Goal: Task Accomplishment & Management: Manage account settings

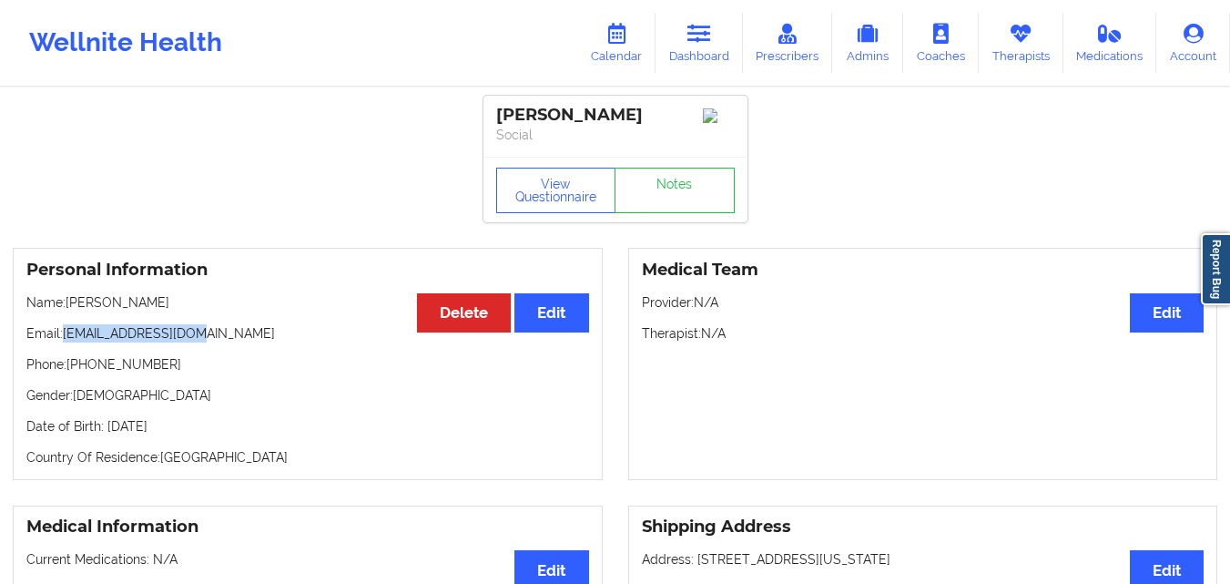
drag, startPoint x: 62, startPoint y: 342, endPoint x: 190, endPoint y: 338, distance: 128.4
click at [190, 338] on p "Email: jakhtab@hotmail.com" at bounding box center [307, 333] width 563 height 18
copy p "jakhtab@hotmail.com"
click at [536, 328] on button "Edit" at bounding box center [551, 312] width 74 height 39
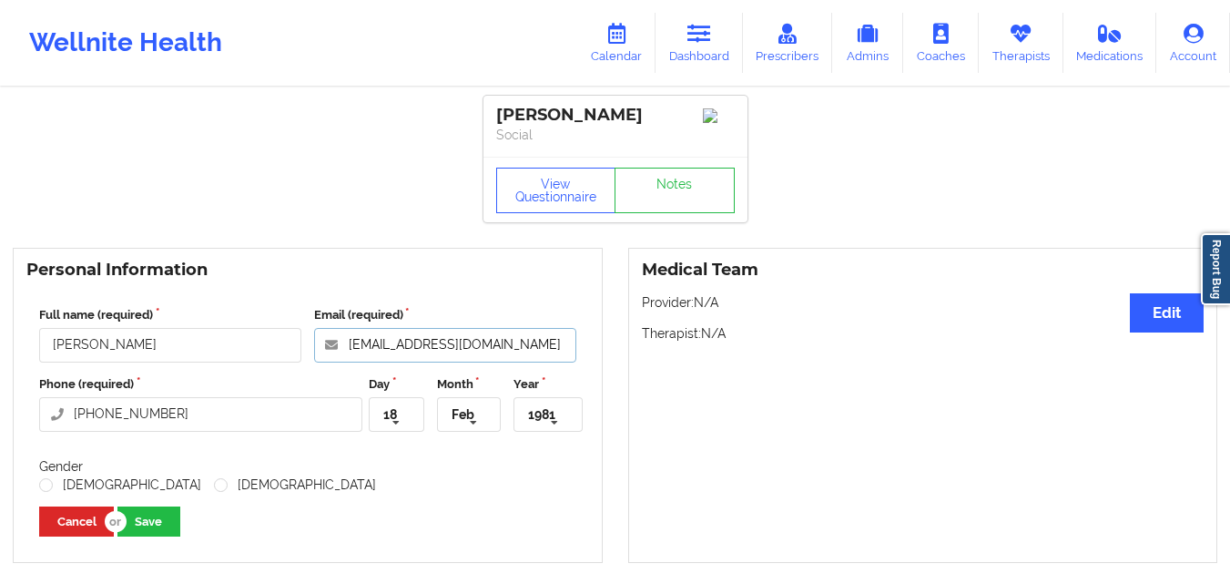
click at [492, 353] on input "jakhtab@hotmail.com" at bounding box center [445, 345] width 262 height 35
type input "jakhtab@hotmail.coml"
click at [164, 523] on button "Save" at bounding box center [148, 521] width 63 height 30
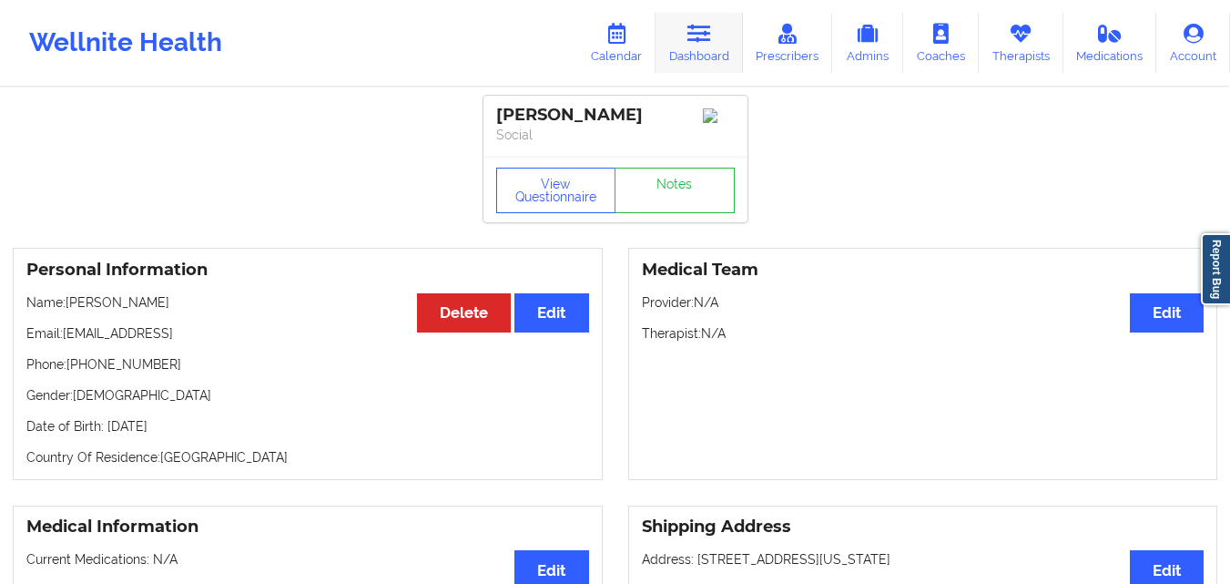
click at [722, 33] on link "Dashboard" at bounding box center [698, 43] width 87 height 60
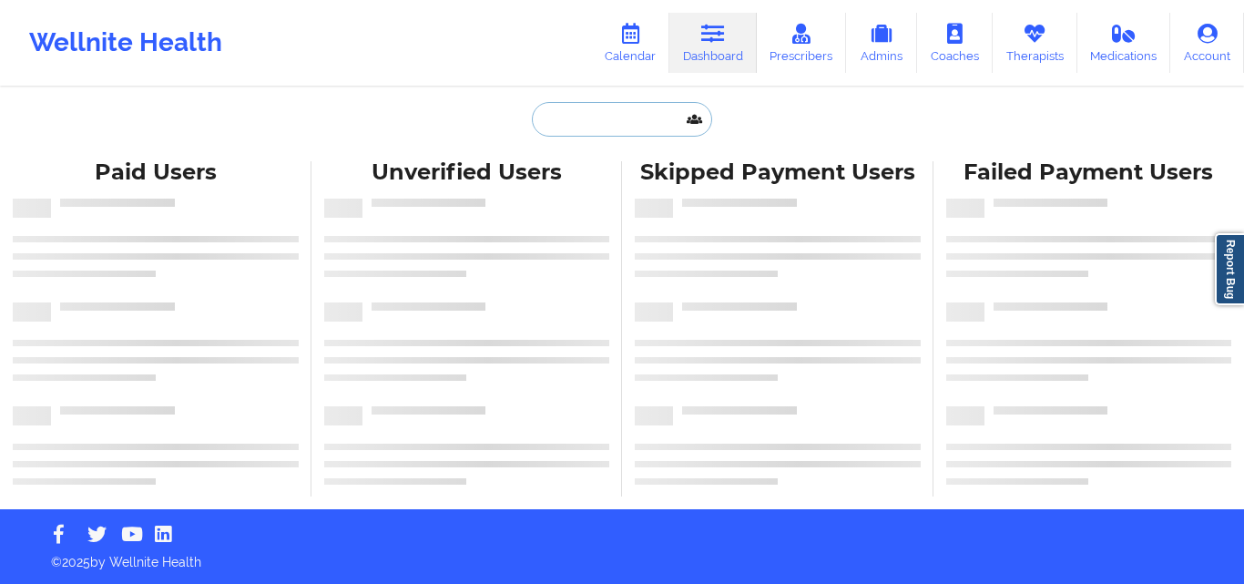
click at [600, 127] on input "text" at bounding box center [622, 119] width 180 height 35
paste input "[PERSON_NAME] Relafors"
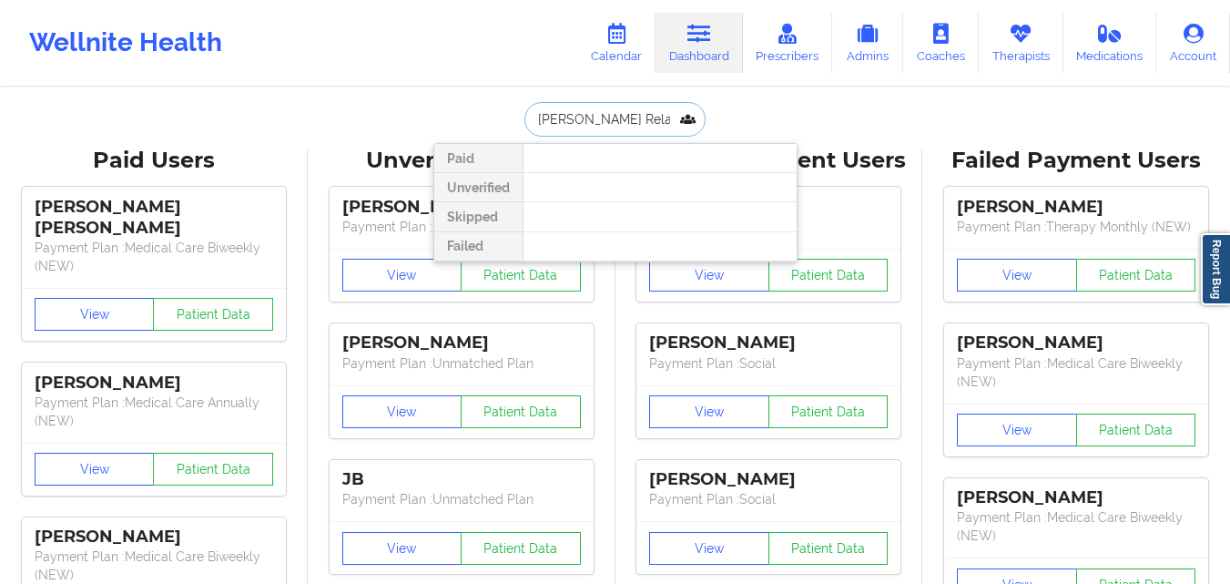
type input "Tynese Relafor"
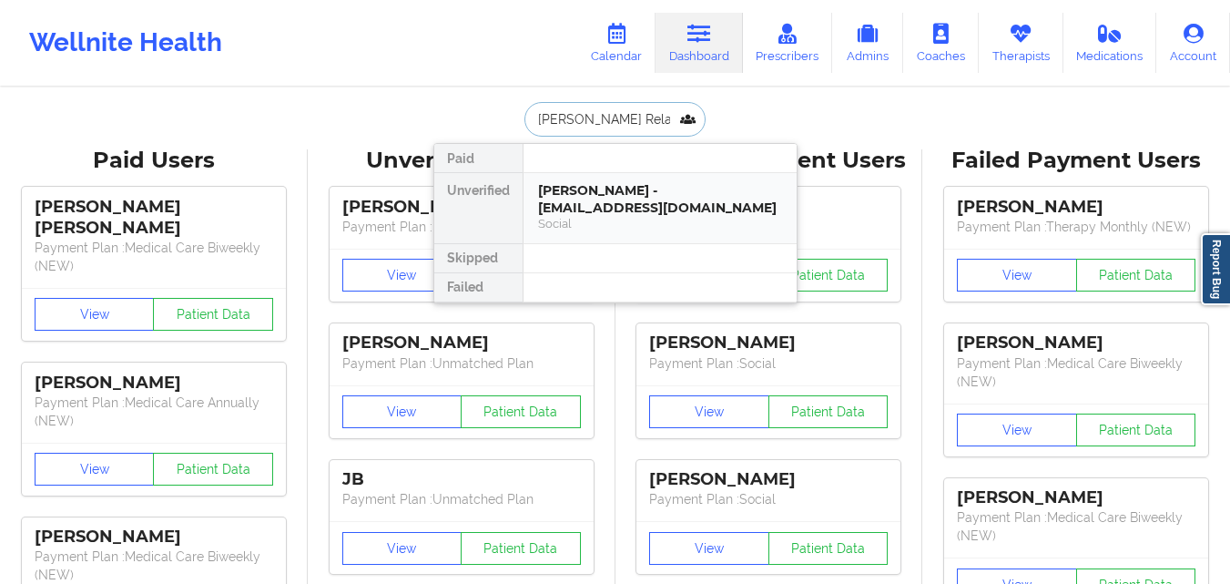
click at [641, 192] on div "Tynese Relaford - tyeboo3@yahoo.com" at bounding box center [660, 199] width 244 height 34
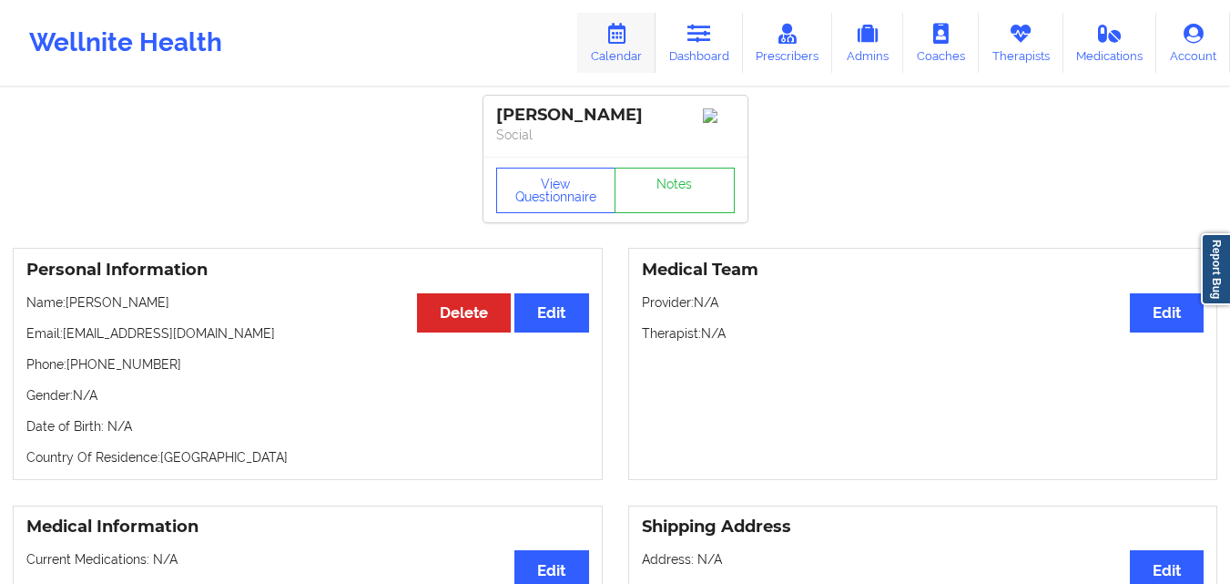
click at [621, 67] on link "Calendar" at bounding box center [616, 43] width 78 height 60
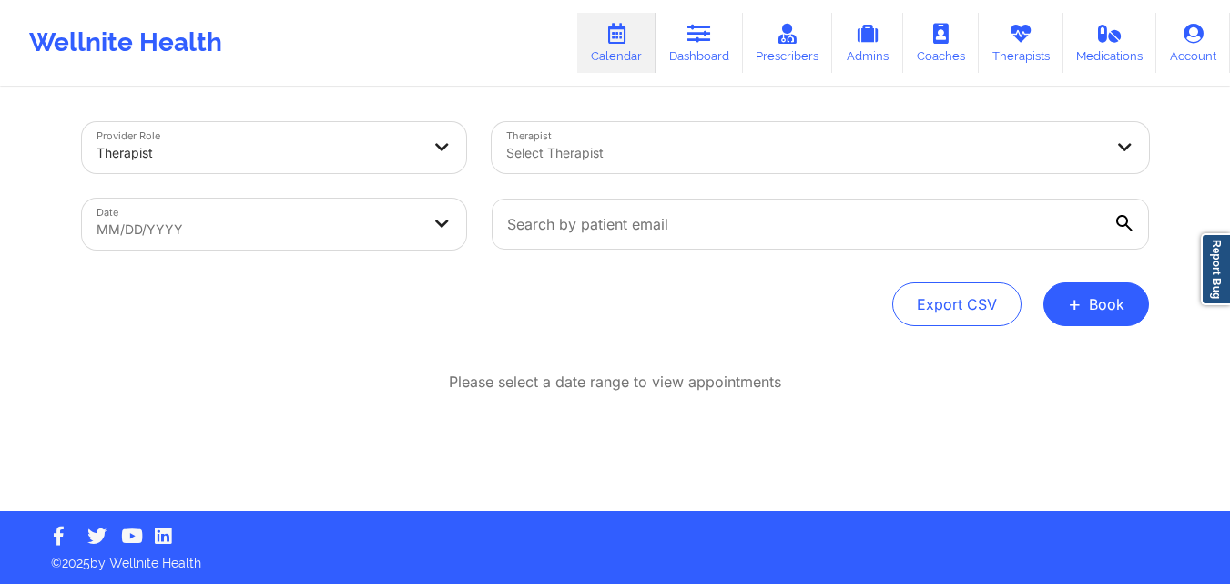
select select "2025-8"
select select "2025-9"
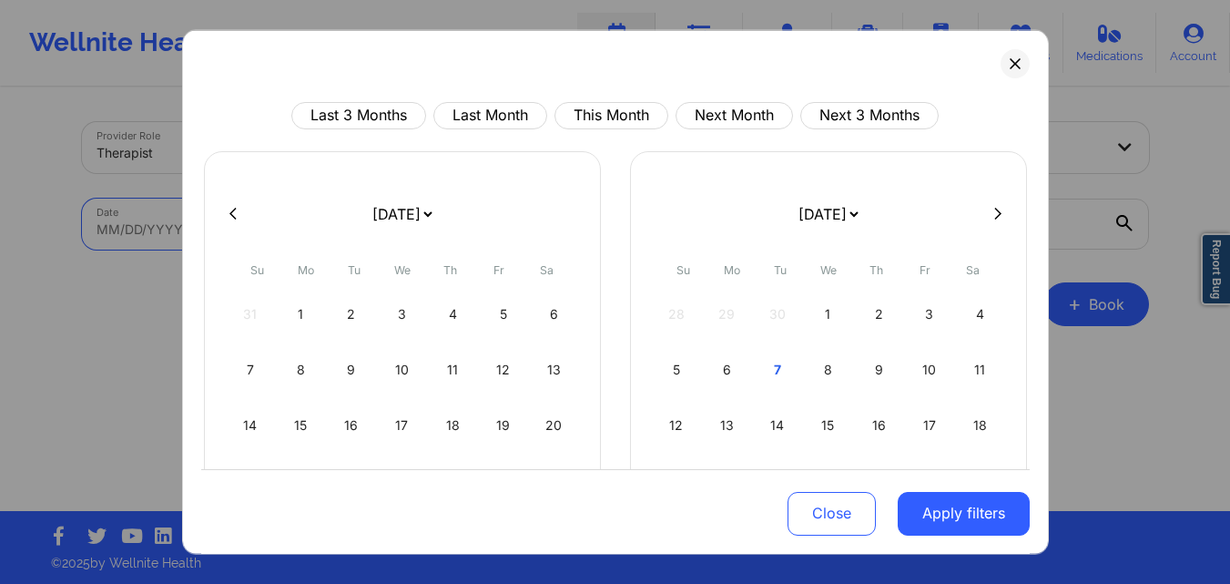
click at [255, 227] on body "Wellnite Health Calendar Dashboard Prescribers Admins Coaches Therapists Medica…" at bounding box center [615, 292] width 1230 height 584
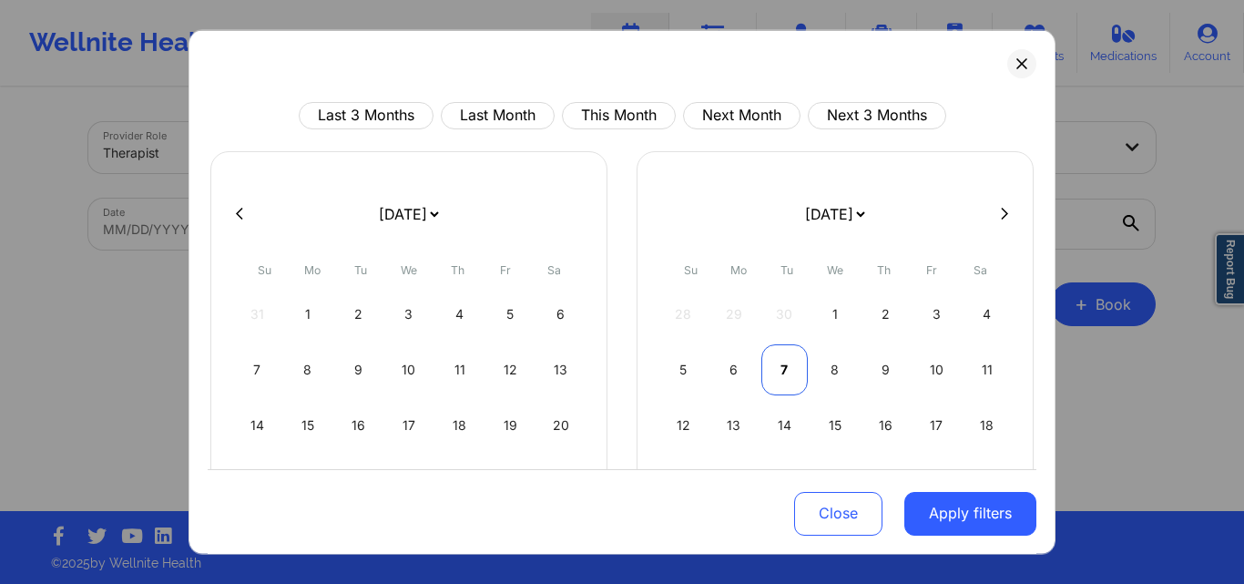
click at [778, 375] on div "7" at bounding box center [784, 368] width 46 height 51
select select "2025-9"
select select "2025-10"
select select "2025-9"
select select "2025-10"
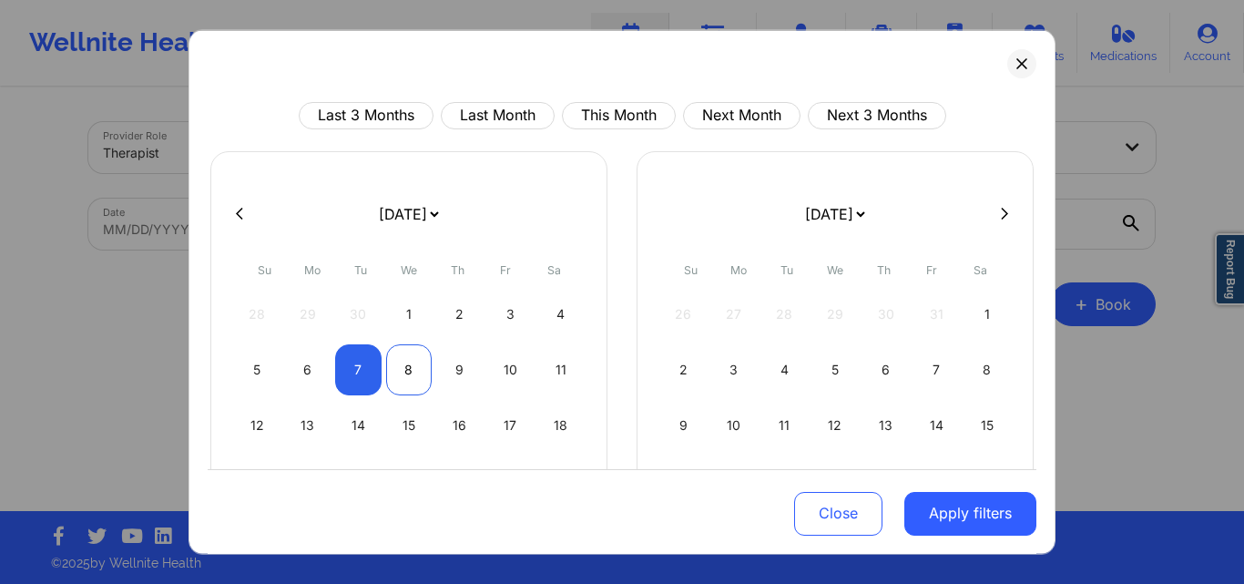
click at [421, 363] on div "8" at bounding box center [409, 368] width 46 height 51
select select "2025-9"
select select "2025-10"
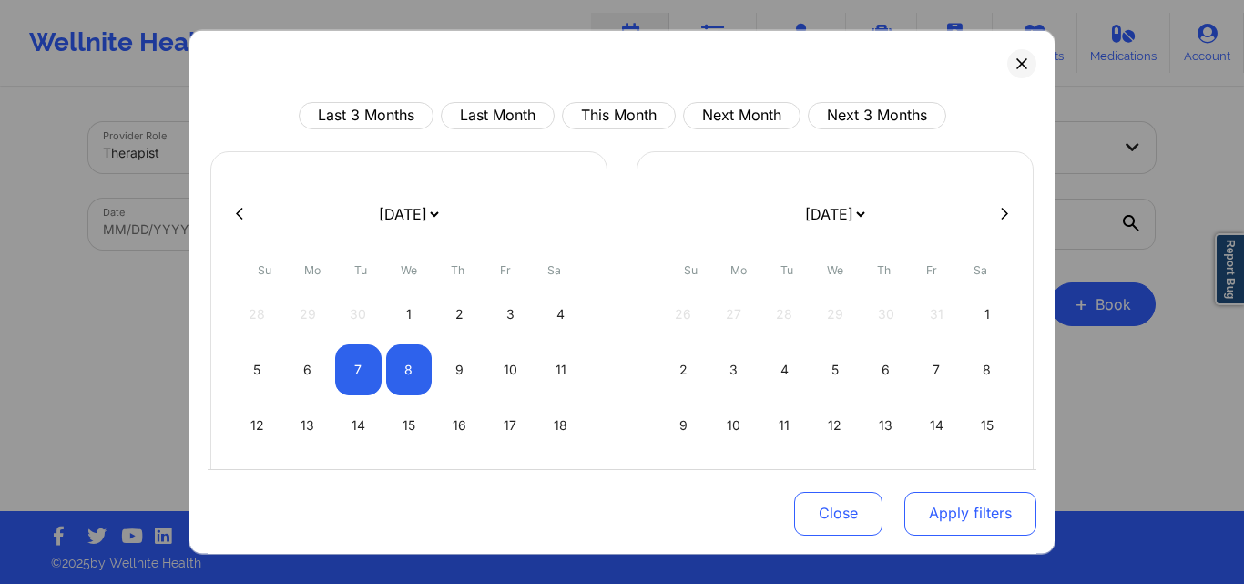
click at [918, 513] on button "Apply filters" at bounding box center [970, 514] width 132 height 44
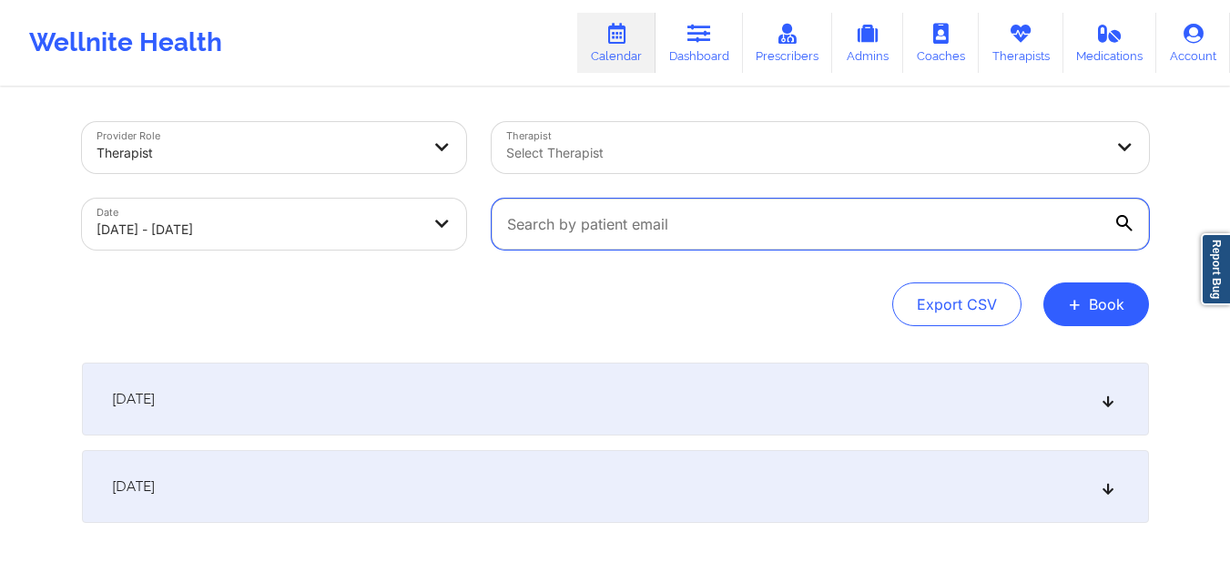
click at [733, 218] on input "text" at bounding box center [820, 223] width 657 height 51
paste input "mfiore@wm.com"
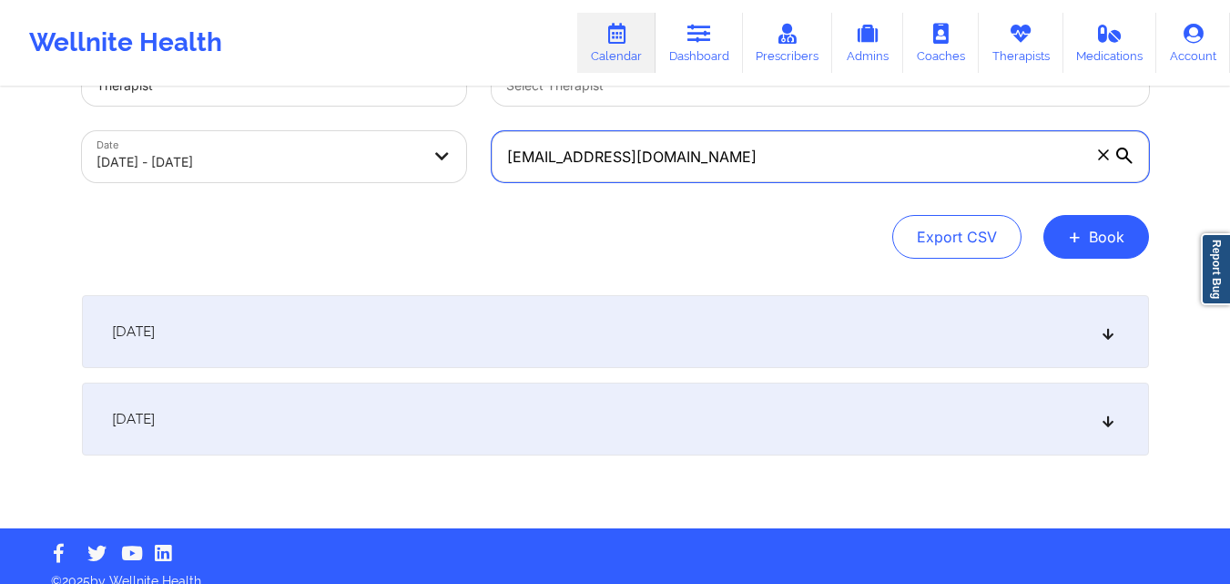
scroll to position [69, 0]
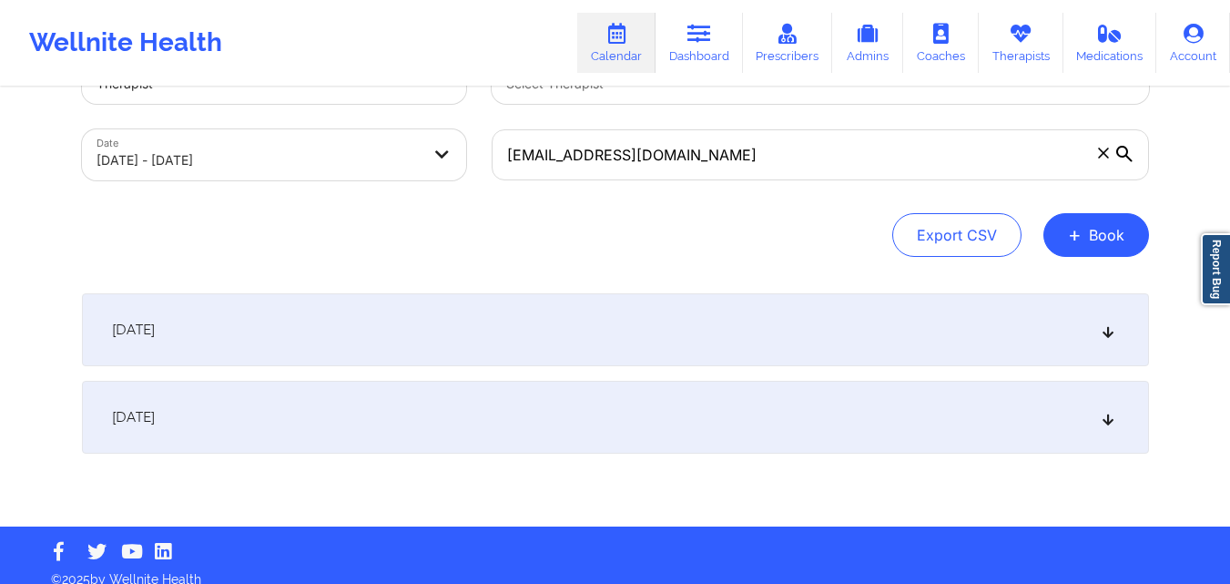
click at [494, 319] on div "[DATE]" at bounding box center [615, 329] width 1067 height 73
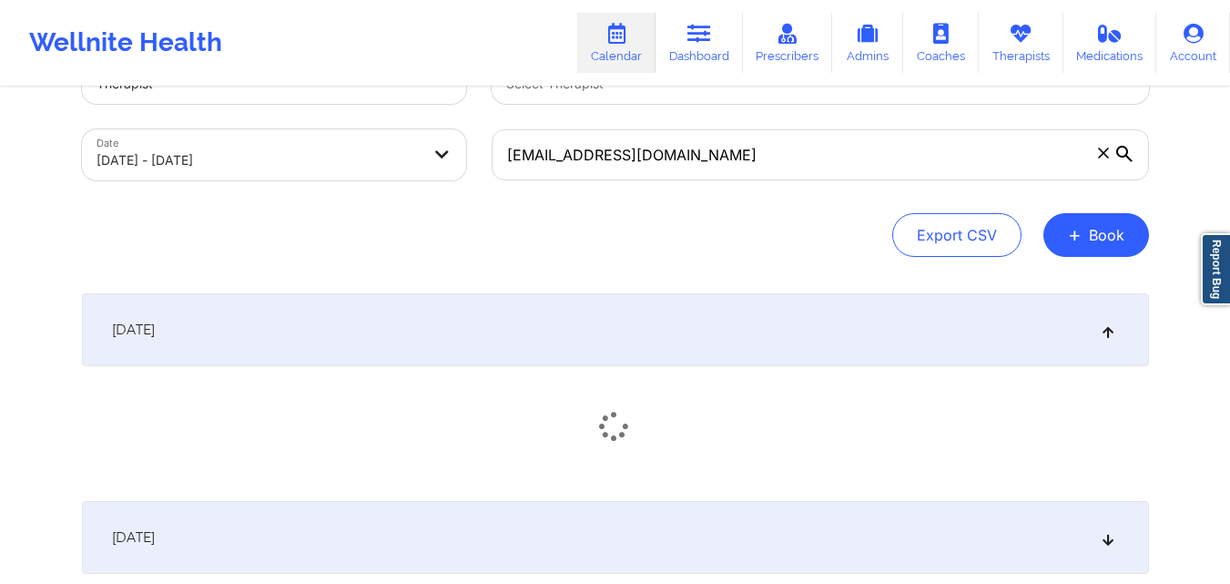
scroll to position [207, 0]
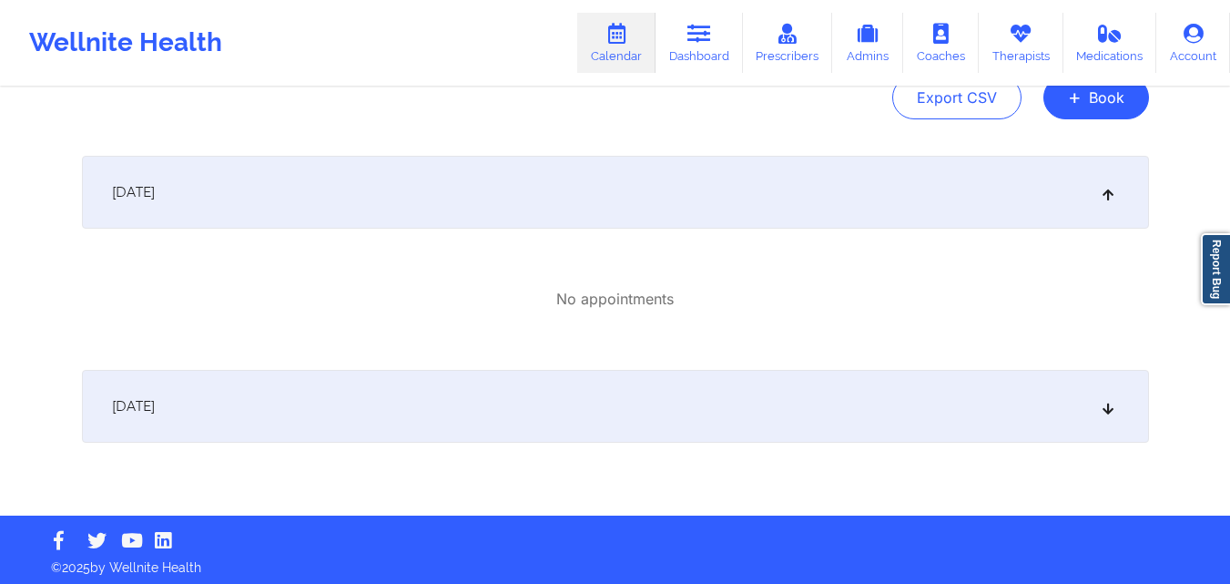
click at [408, 415] on div "[DATE]" at bounding box center [615, 406] width 1067 height 73
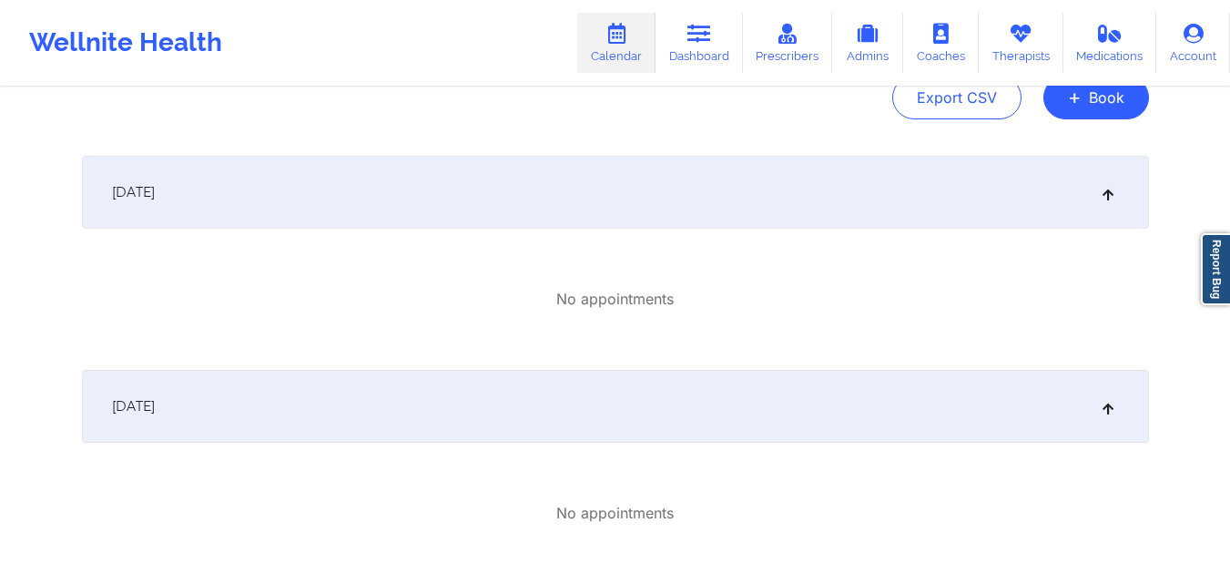
scroll to position [0, 0]
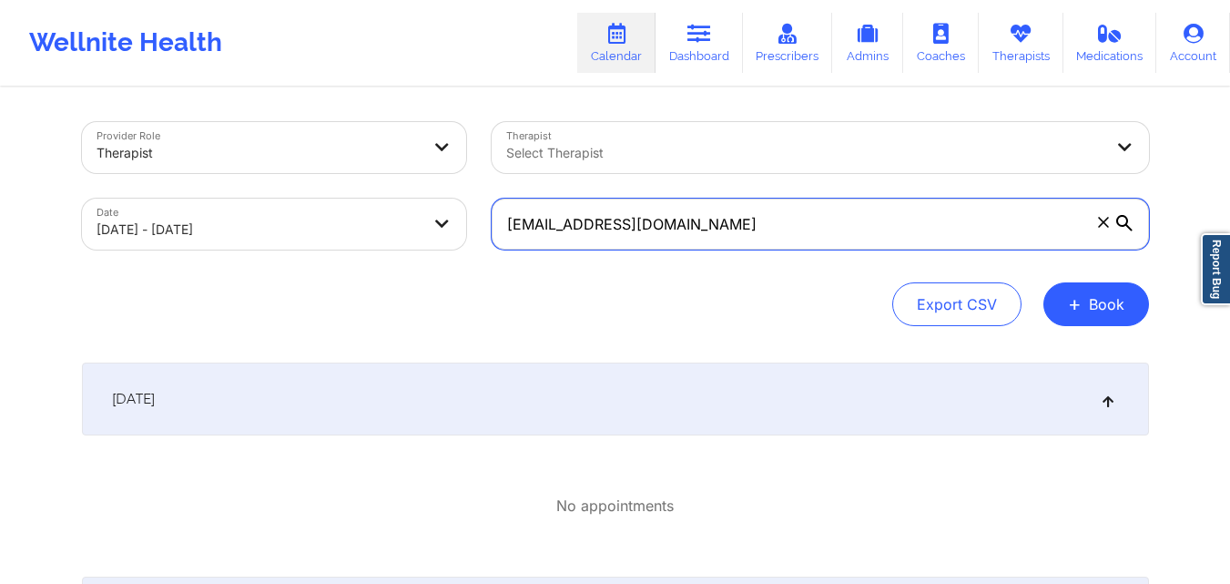
click at [664, 211] on input "mfiore@wm.com" at bounding box center [820, 223] width 657 height 51
paste input "+14708241286"
type input "+14708241286"
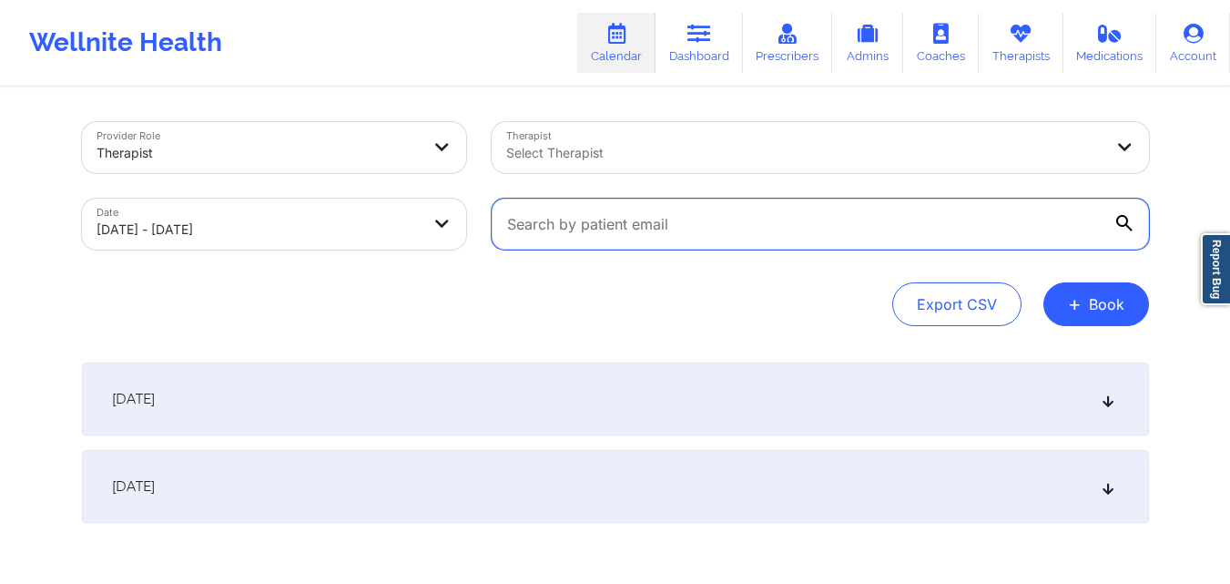
click at [806, 221] on input "text" at bounding box center [820, 223] width 657 height 51
paste input "61876twin@gmail.com"
type input "61876twin@gmail.com"
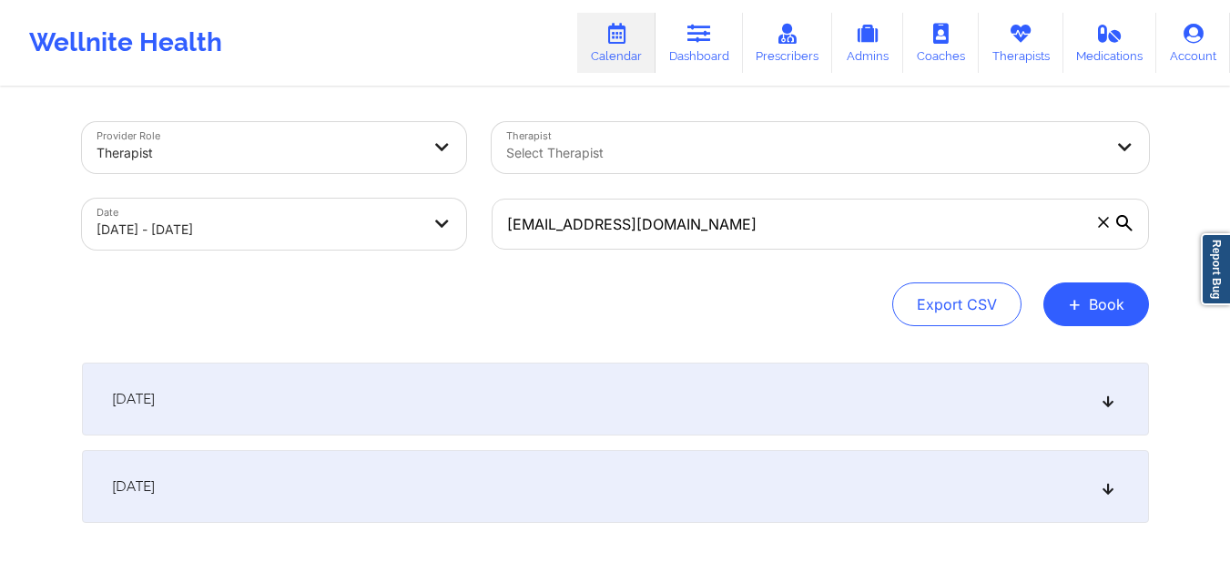
click at [578, 281] on div "Provider Role Therapist Therapist Select Therapist Date 10/07/2025 - 10/08/2025…" at bounding box center [615, 224] width 1067 height 204
click at [498, 327] on div "Provider Role Therapist Therapist Select Therapist Date 10/07/2025 - 10/08/2025…" at bounding box center [615, 342] width 1092 height 506
click at [442, 398] on div "[DATE]" at bounding box center [615, 398] width 1067 height 73
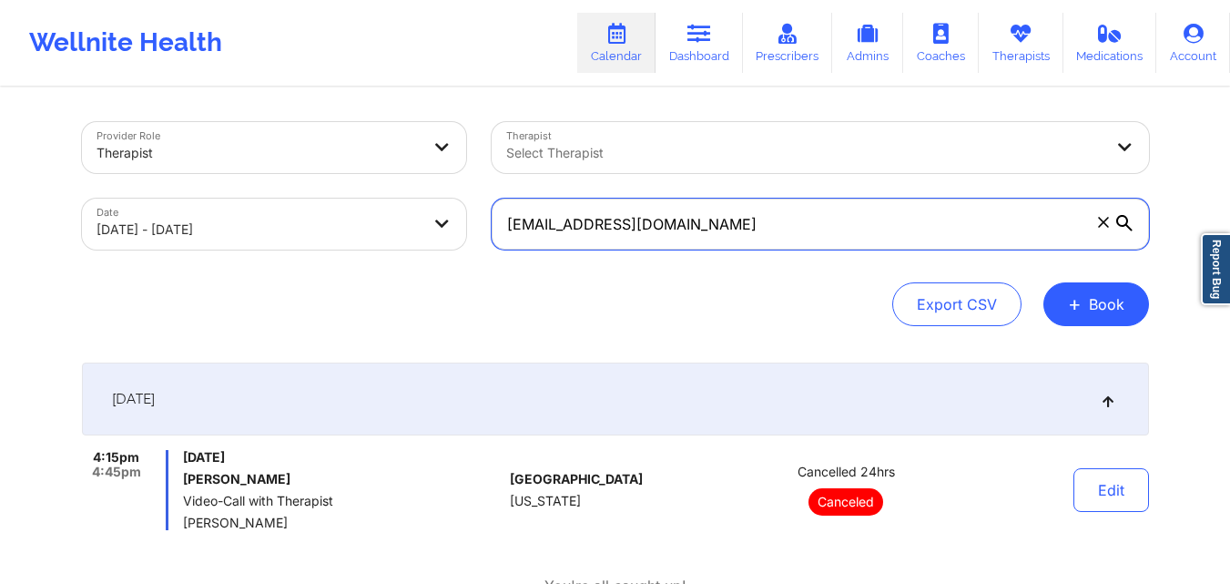
click at [753, 202] on input "61876twin@gmail.com" at bounding box center [820, 223] width 657 height 51
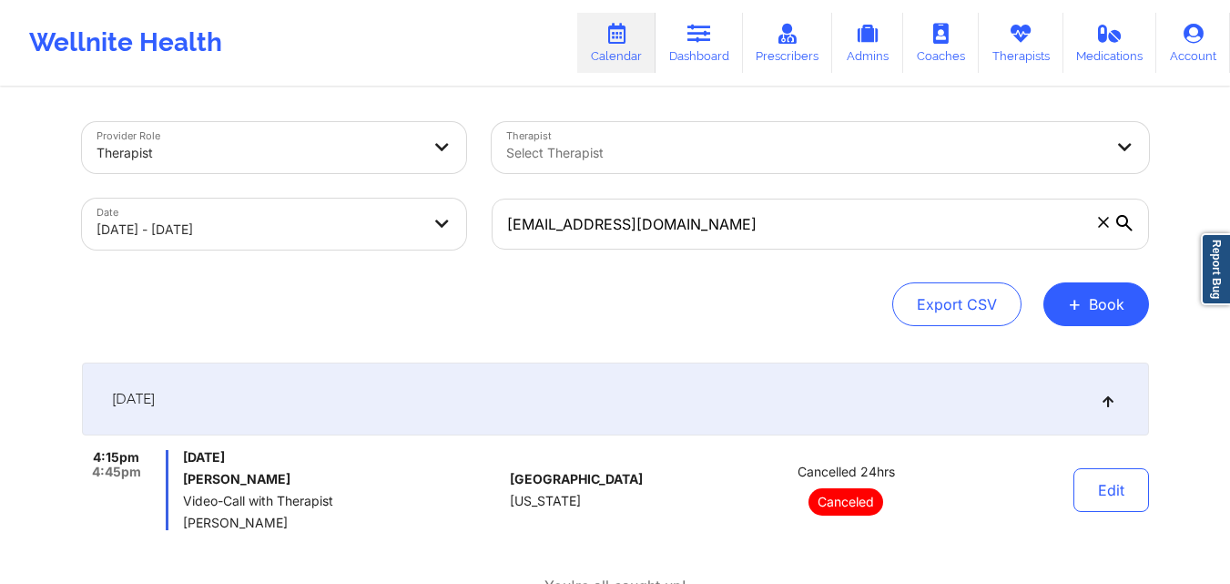
click at [310, 222] on body "Wellnite Health Calendar Dashboard Prescribers Admins Coaches Therapists Medica…" at bounding box center [615, 292] width 1230 height 584
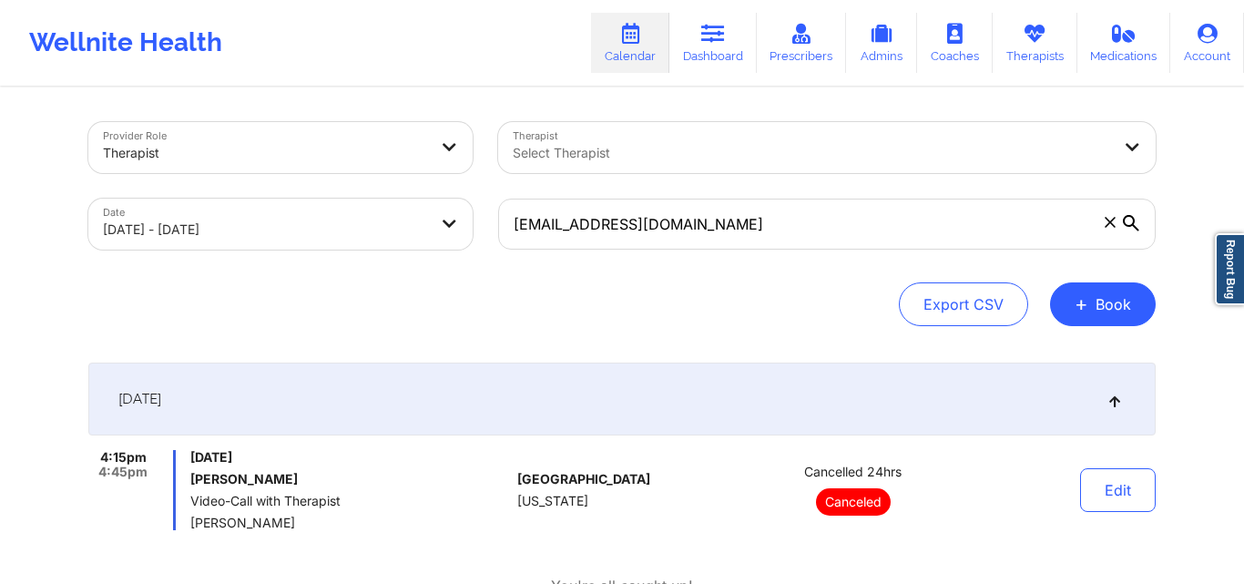
select select "2025-9"
select select "2025-10"
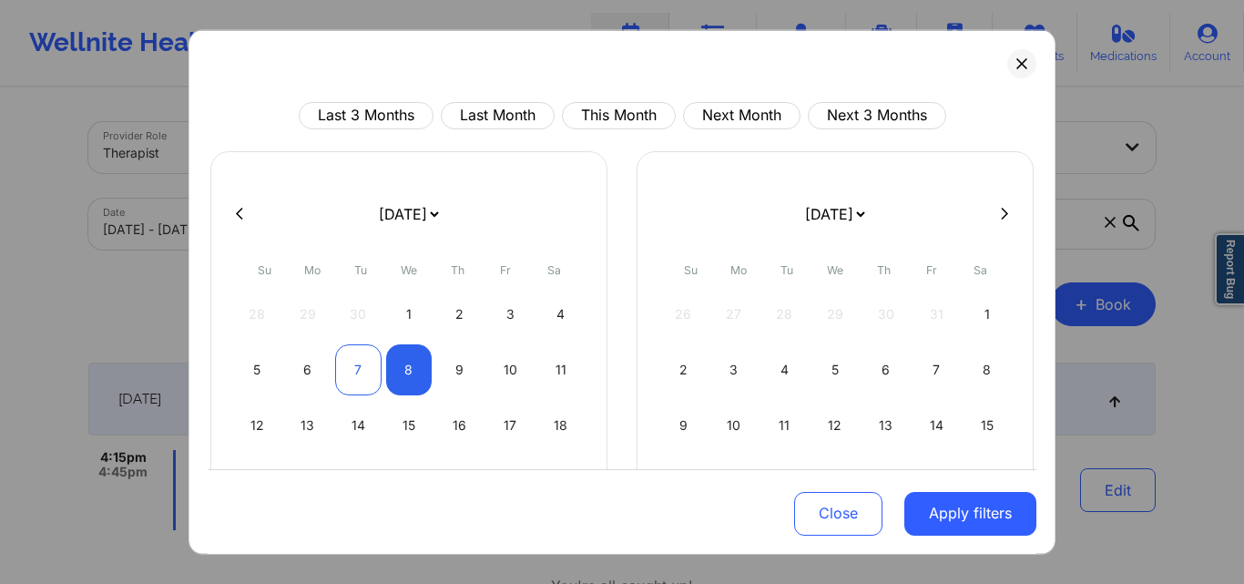
click at [355, 372] on div "7" at bounding box center [358, 368] width 46 height 51
select select "2025-9"
select select "2025-10"
select select "2025-9"
select select "2025-10"
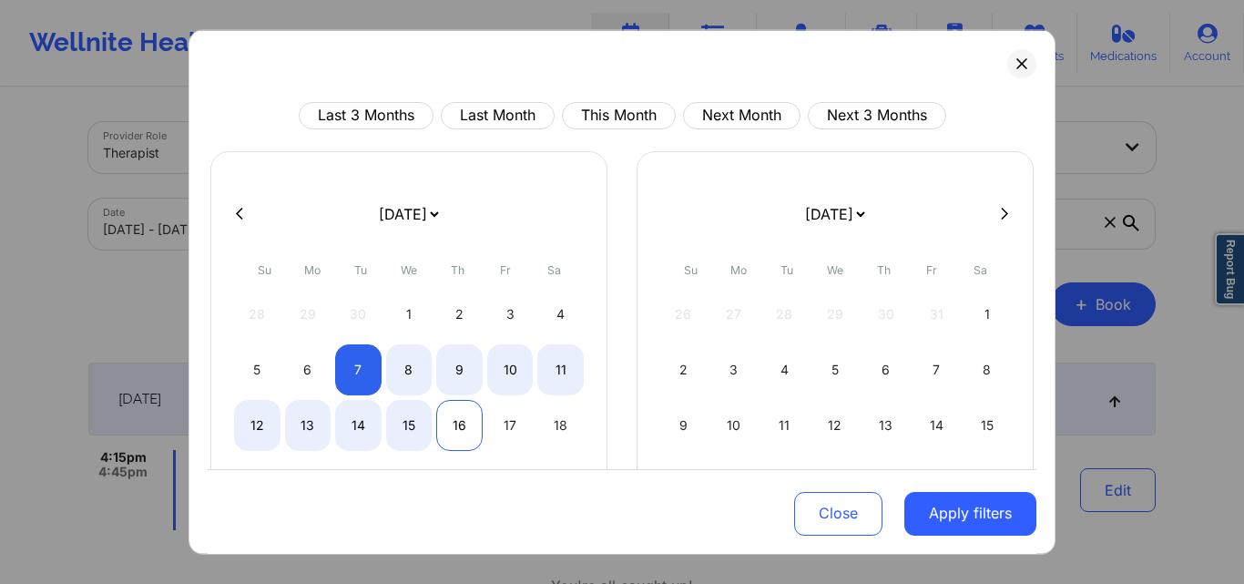
select select "2025-9"
select select "2025-10"
select select "2025-9"
select select "2025-10"
click at [411, 425] on div "15" at bounding box center [409, 424] width 46 height 51
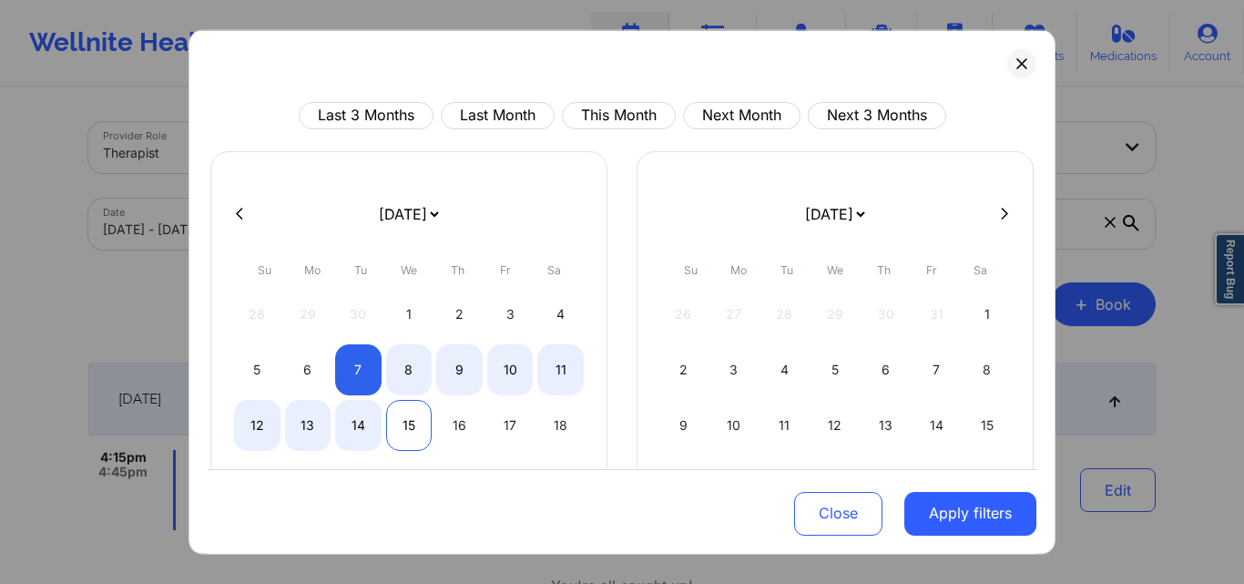
select select "2025-9"
select select "2025-10"
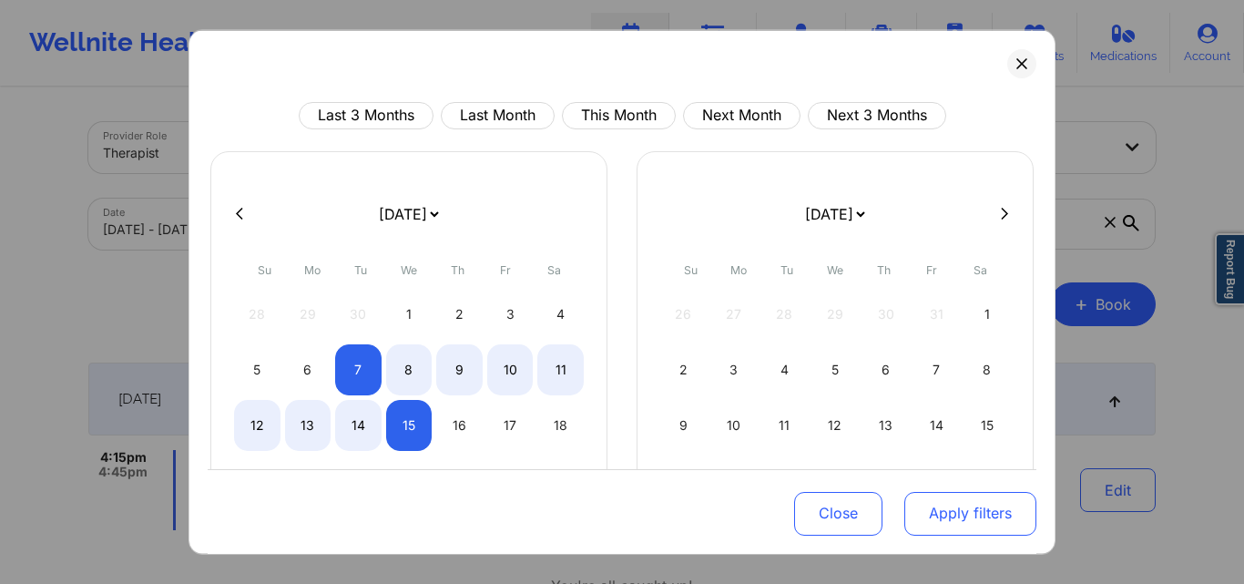
click at [936, 507] on button "Apply filters" at bounding box center [970, 514] width 132 height 44
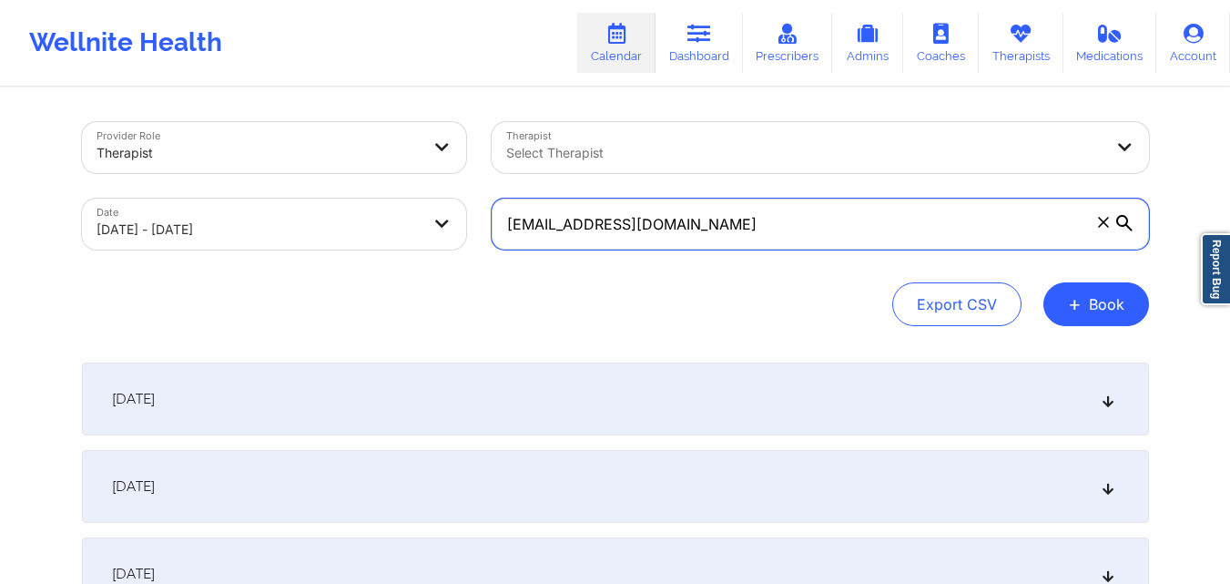
click at [788, 228] on input "61876twin@gmail.com" at bounding box center [820, 223] width 657 height 51
paste input "isaacnardi2"
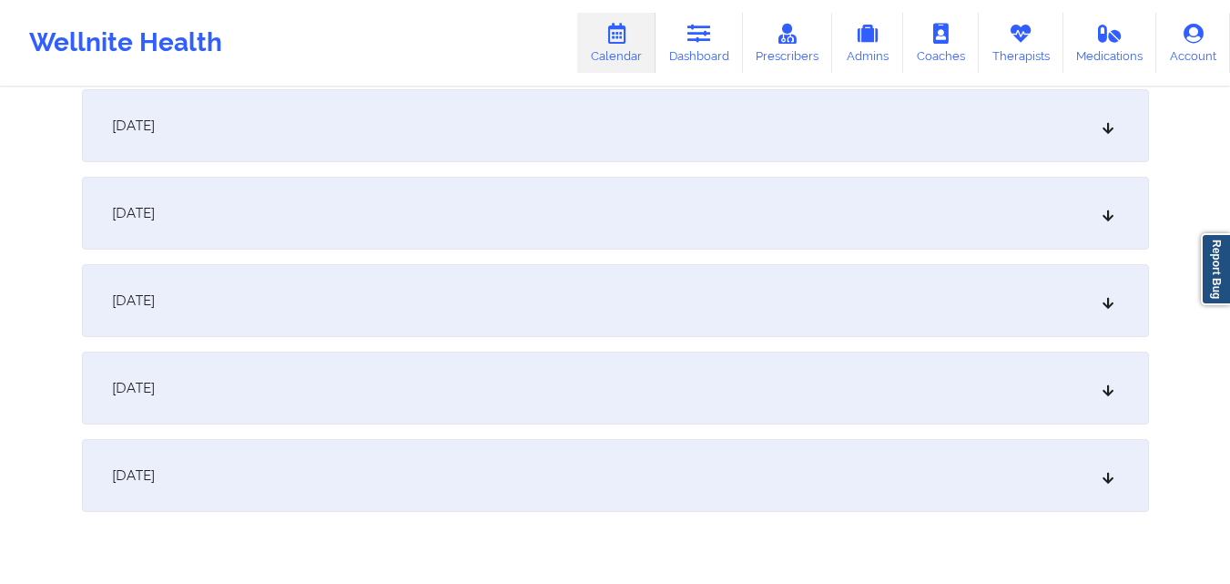
scroll to position [698, 0]
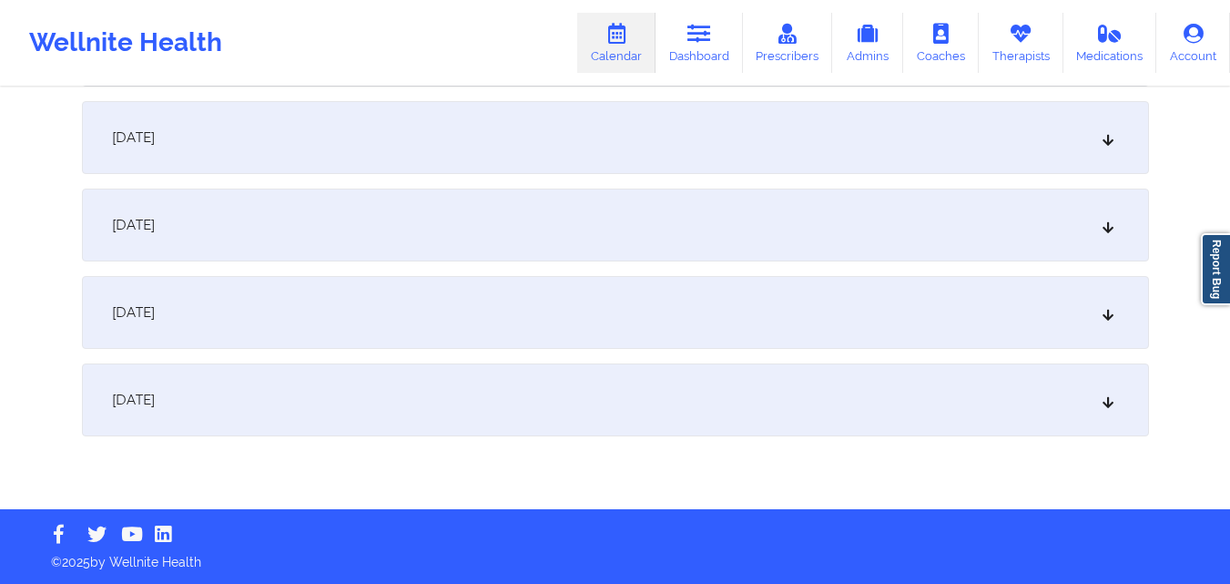
type input "isaacnardi2@gmail.com"
click at [529, 422] on div "[DATE]" at bounding box center [615, 399] width 1067 height 73
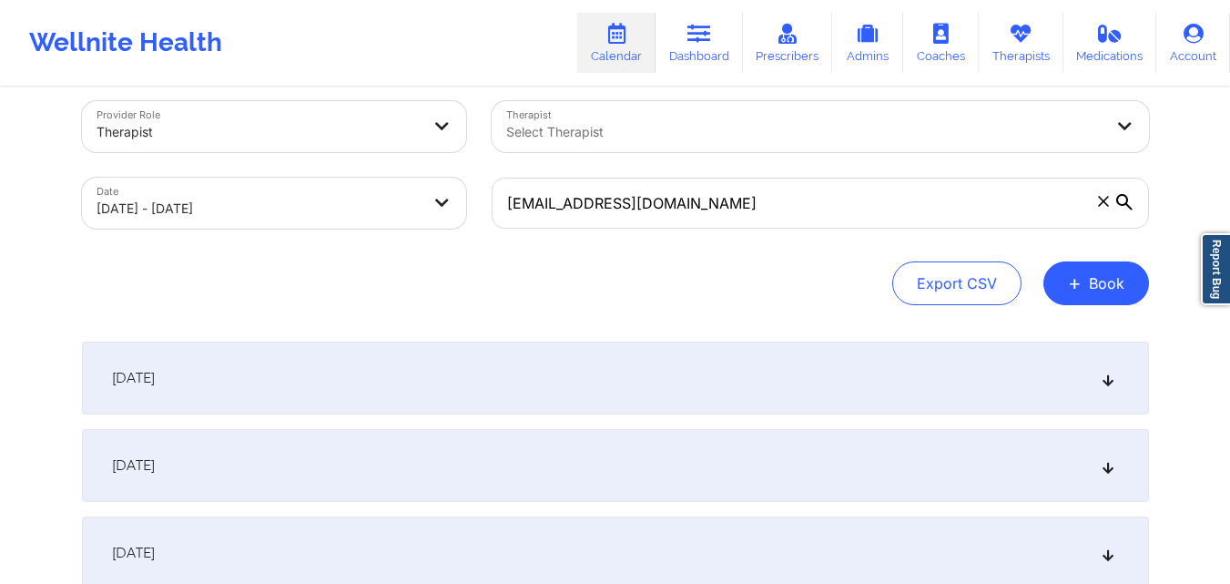
scroll to position [0, 0]
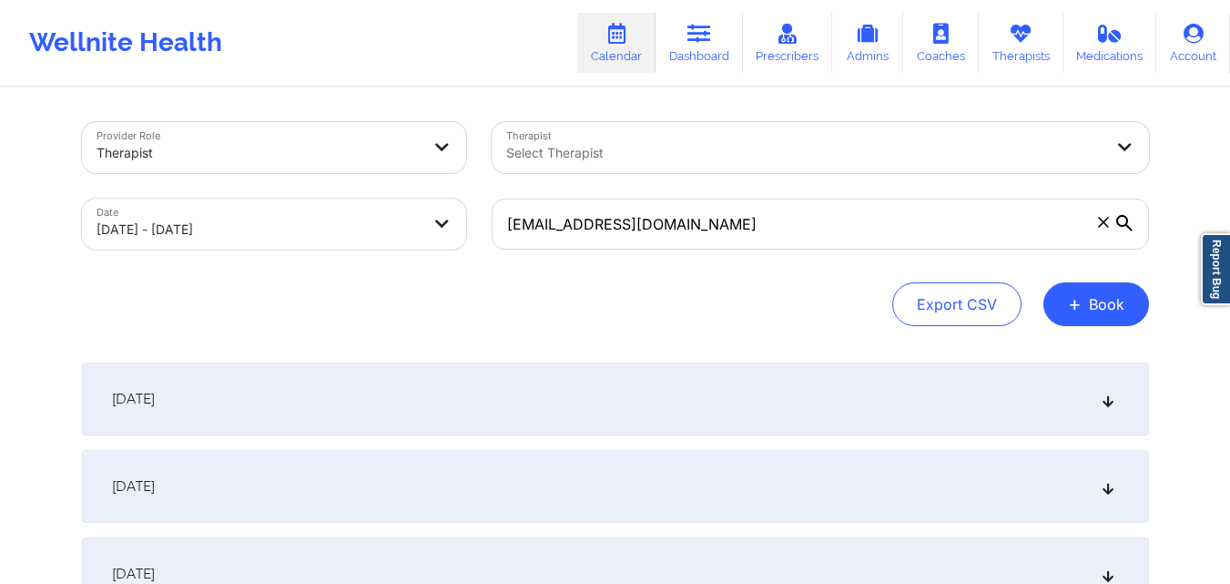
click at [1102, 220] on icon at bounding box center [1103, 222] width 10 height 10
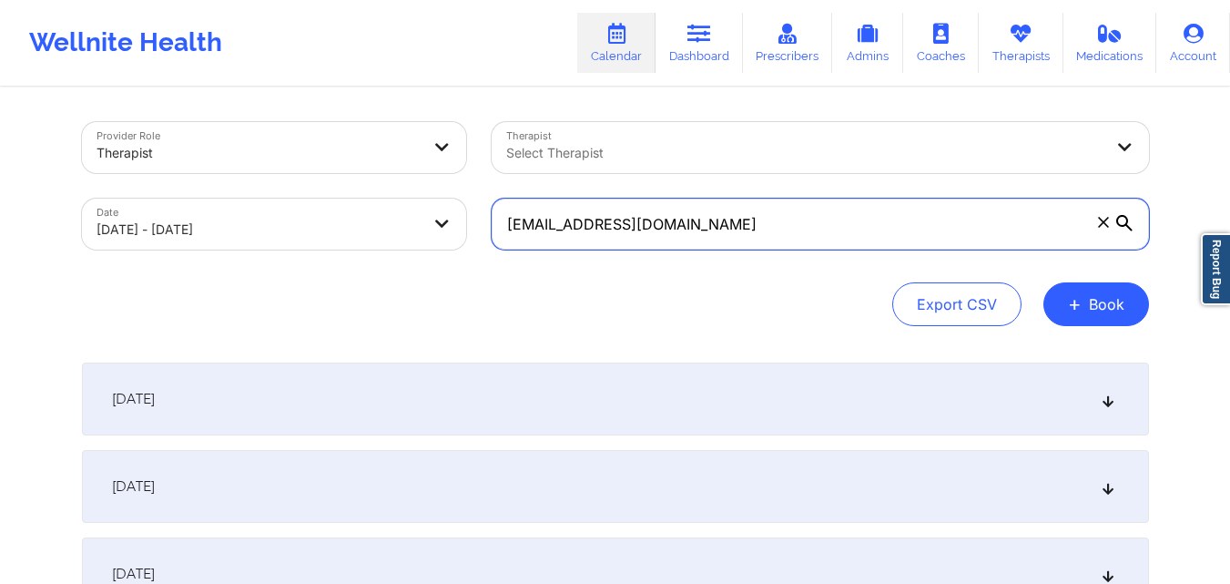
click at [1102, 220] on input "isaacnardi2@gmail.com" at bounding box center [820, 223] width 657 height 51
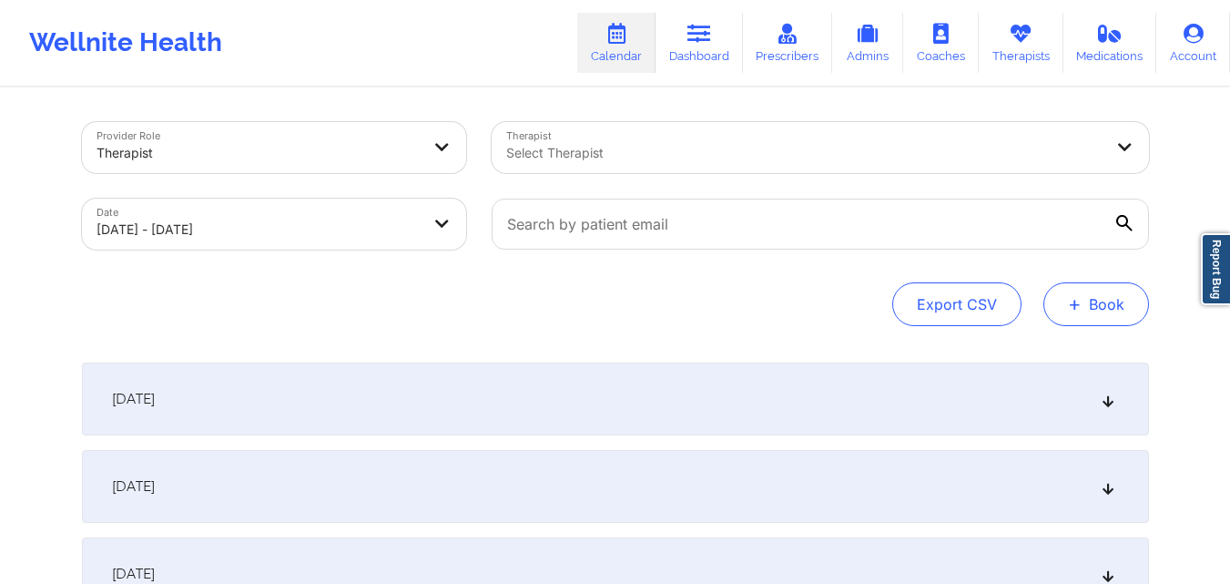
click at [1065, 310] on button "+ Book" at bounding box center [1096, 304] width 106 height 44
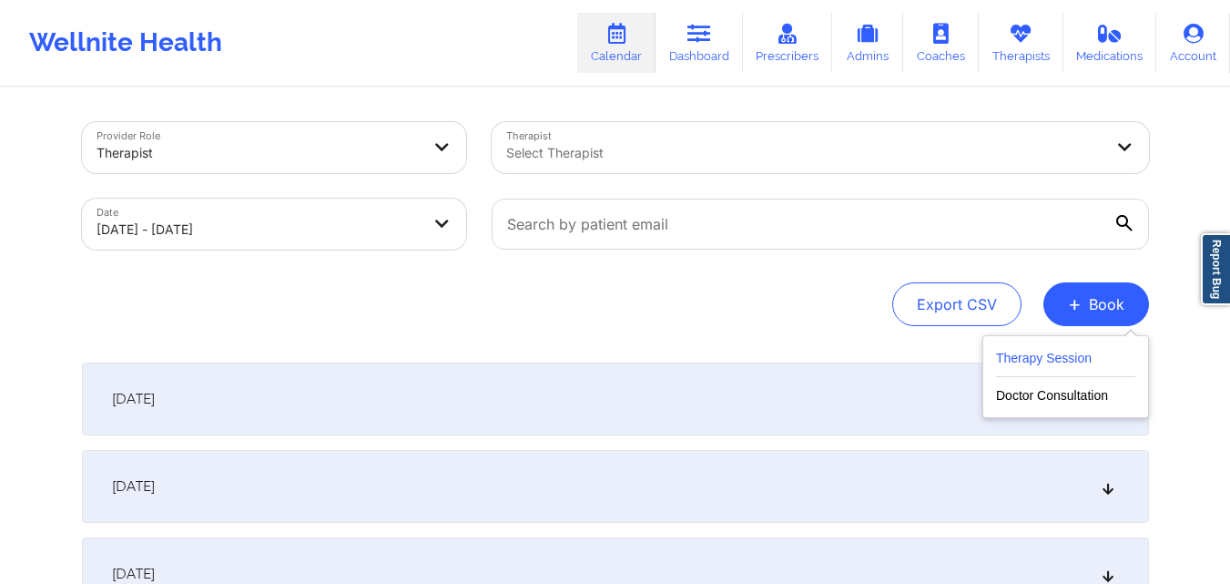
click at [1037, 351] on button "Therapy Session" at bounding box center [1065, 362] width 139 height 30
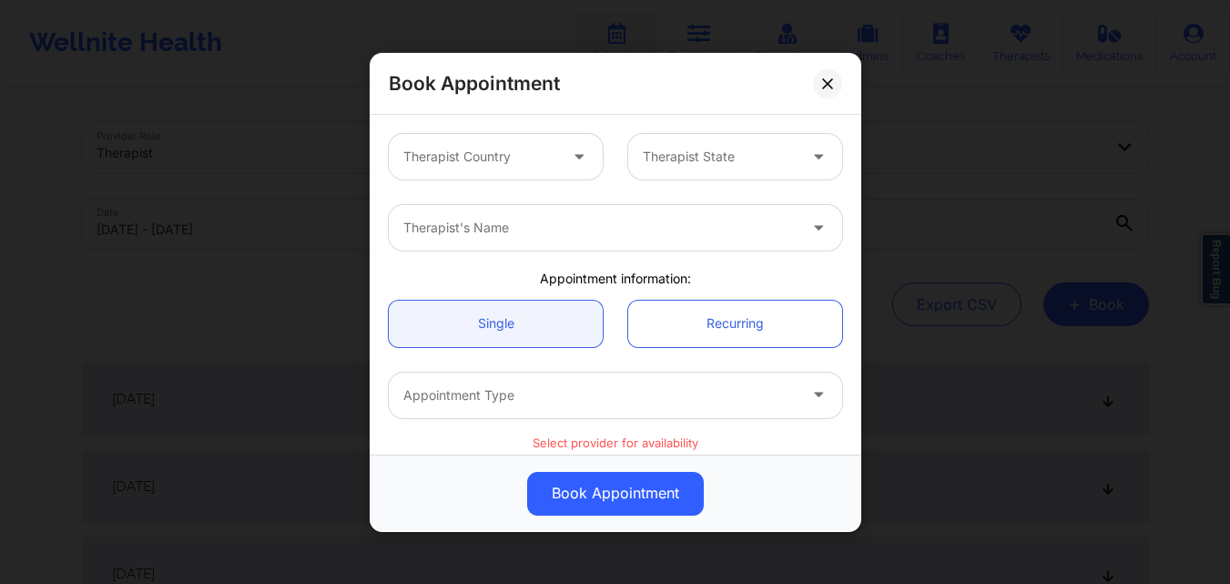
click at [480, 160] on div at bounding box center [480, 157] width 154 height 22
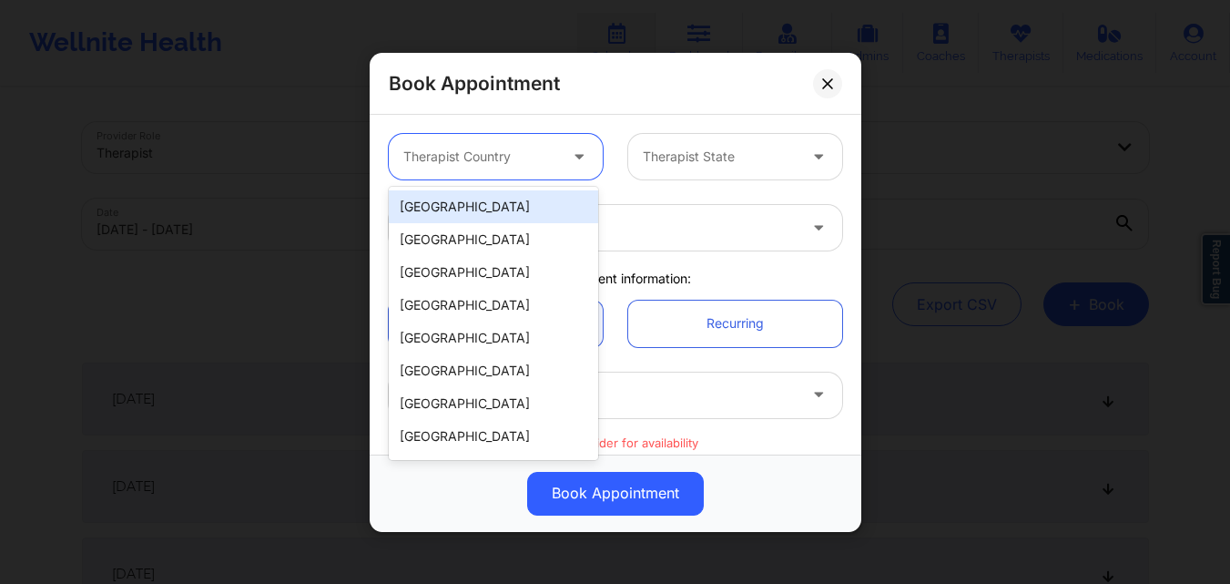
click at [490, 210] on div "[GEOGRAPHIC_DATA]" at bounding box center [493, 206] width 209 height 33
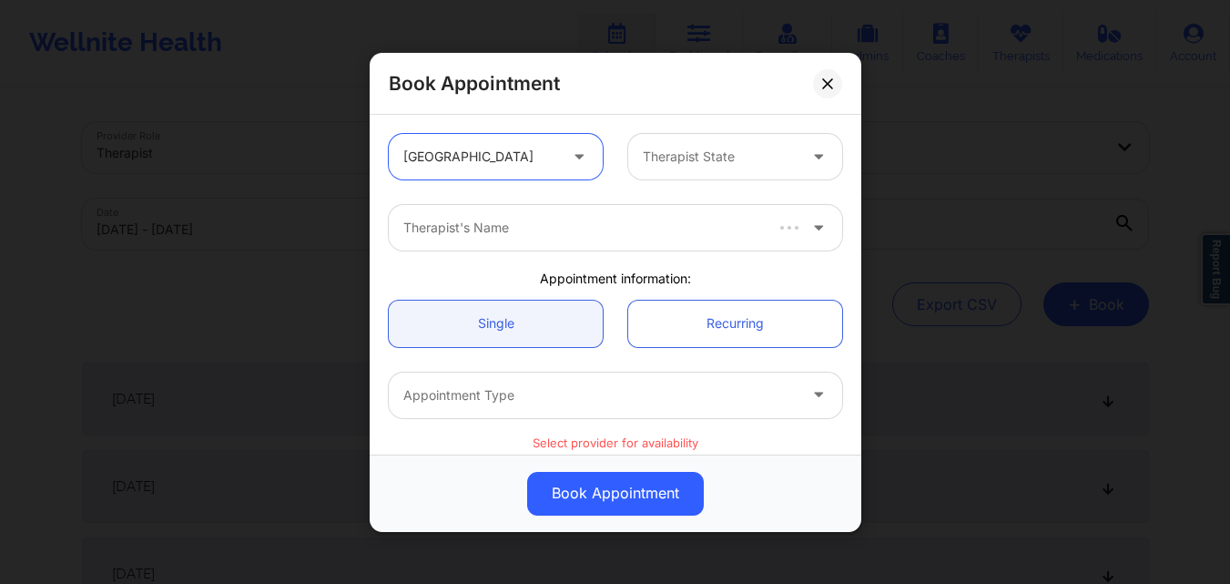
click at [654, 170] on div "Therapist State" at bounding box center [713, 157] width 170 height 46
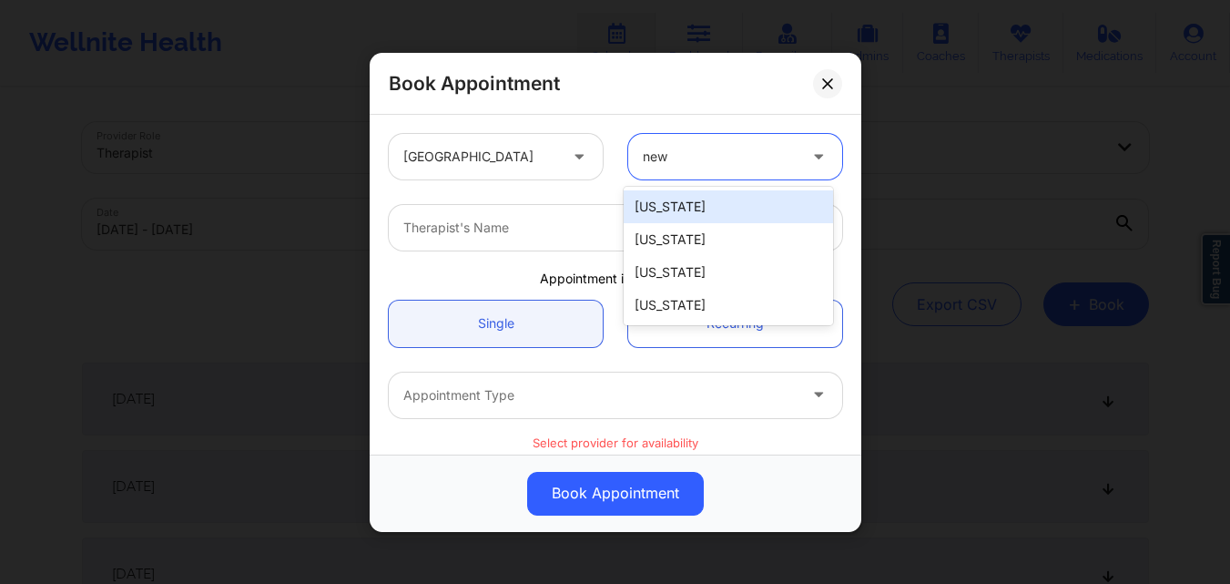
type input "new y"
click at [758, 206] on div "[US_STATE]" at bounding box center [728, 206] width 209 height 33
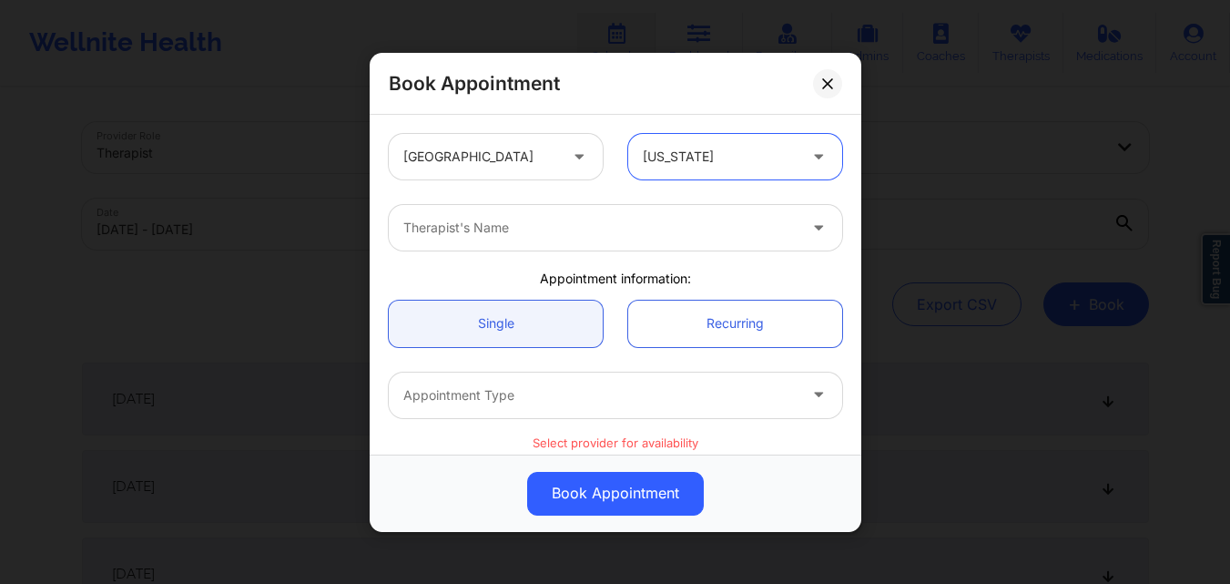
click at [661, 237] on div at bounding box center [599, 228] width 393 height 22
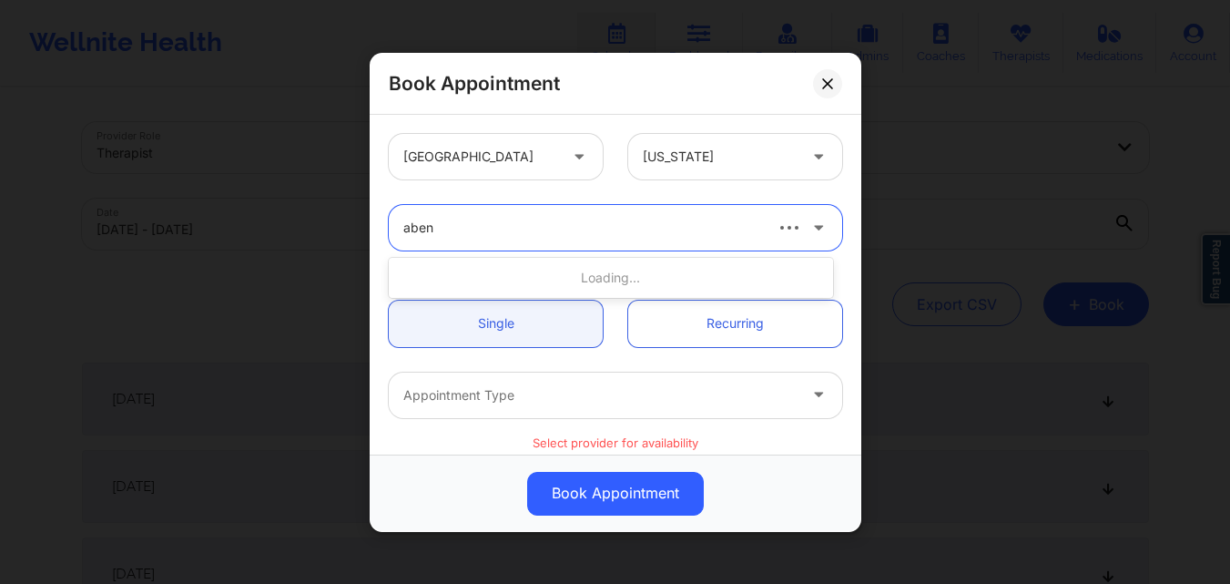
type input "abena"
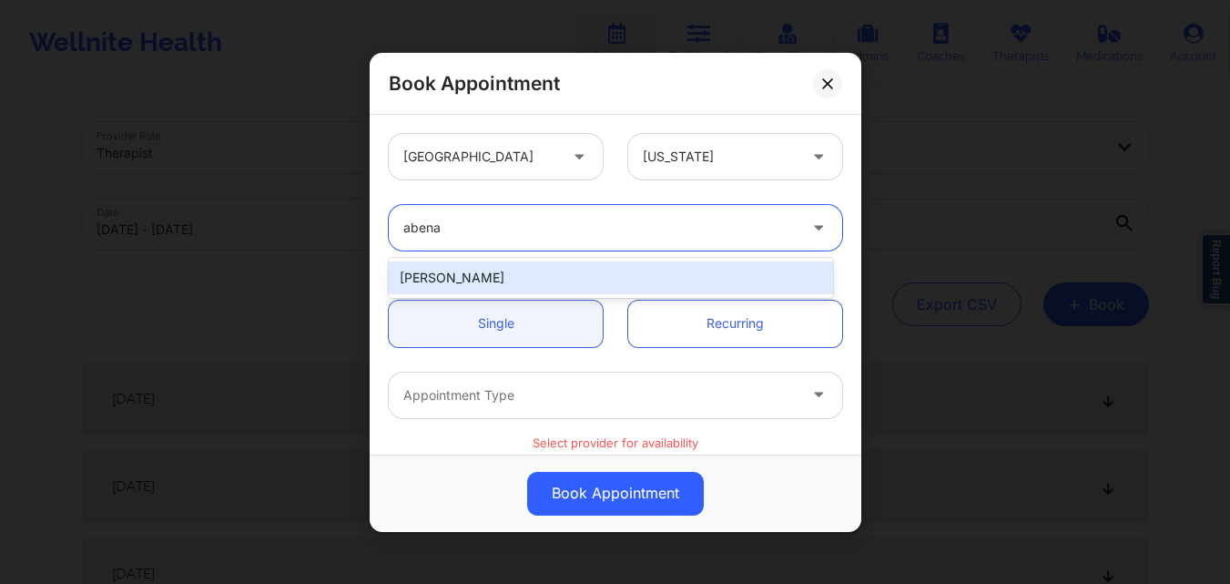
click at [547, 280] on div "Abena Adom" at bounding box center [611, 277] width 444 height 33
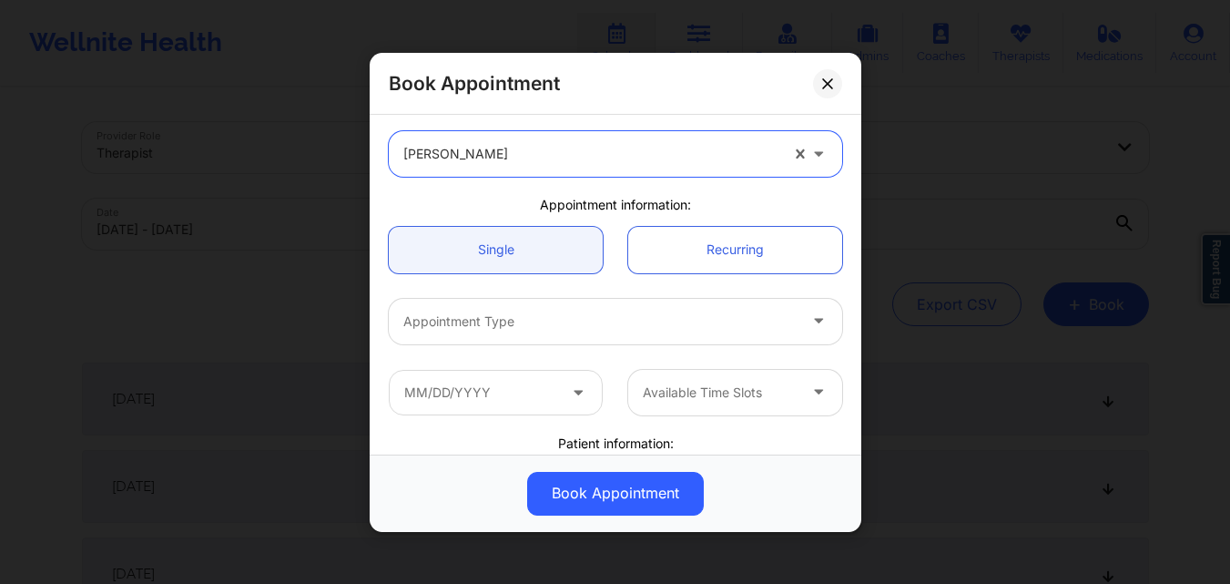
scroll to position [182, 0]
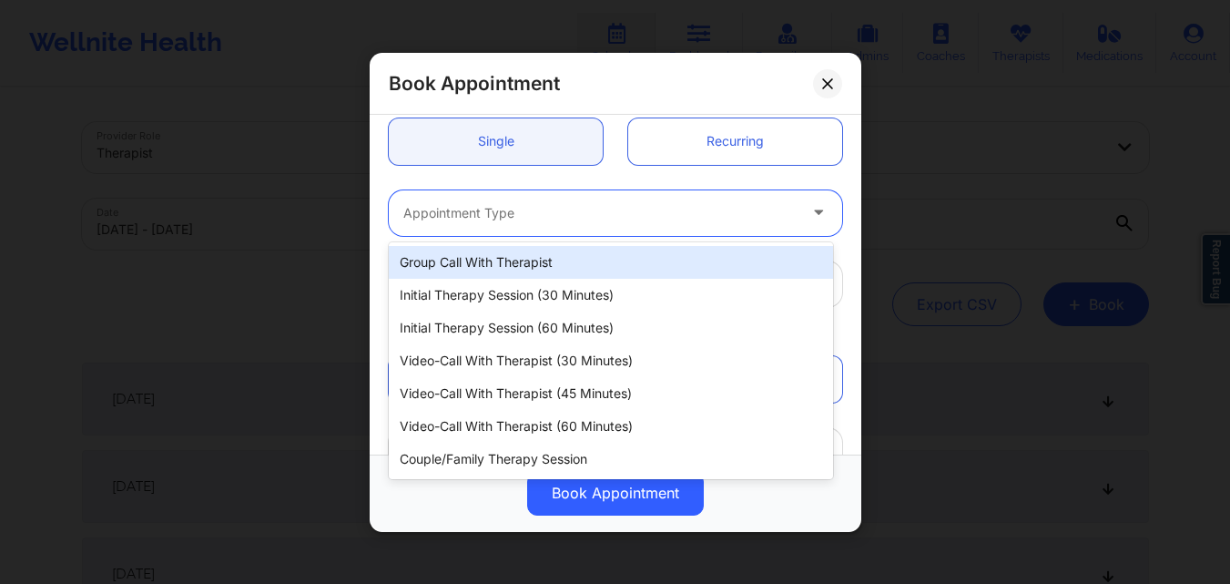
click at [518, 211] on div at bounding box center [599, 212] width 393 height 22
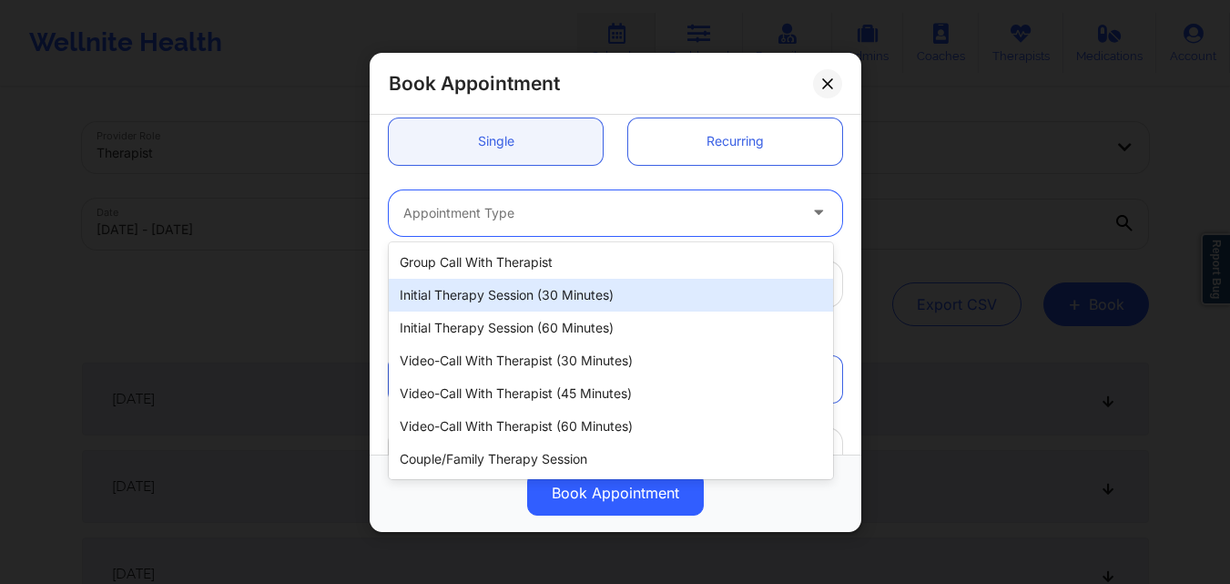
click at [500, 294] on div "Initial Therapy Session (30 minutes)" at bounding box center [611, 295] width 444 height 33
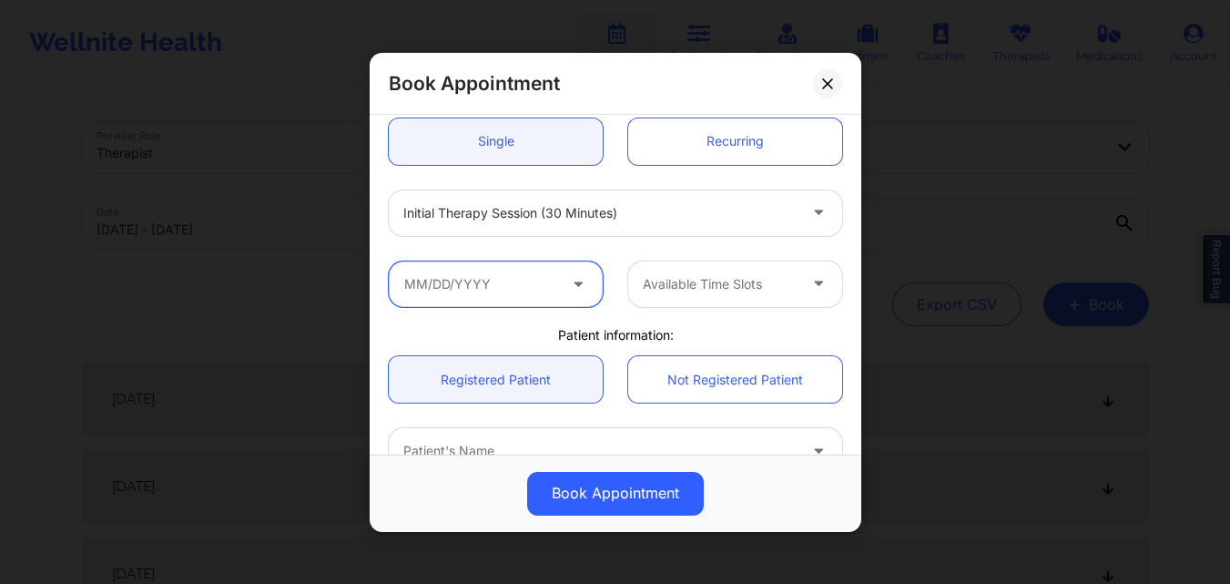
click at [489, 295] on input "text" at bounding box center [496, 283] width 214 height 46
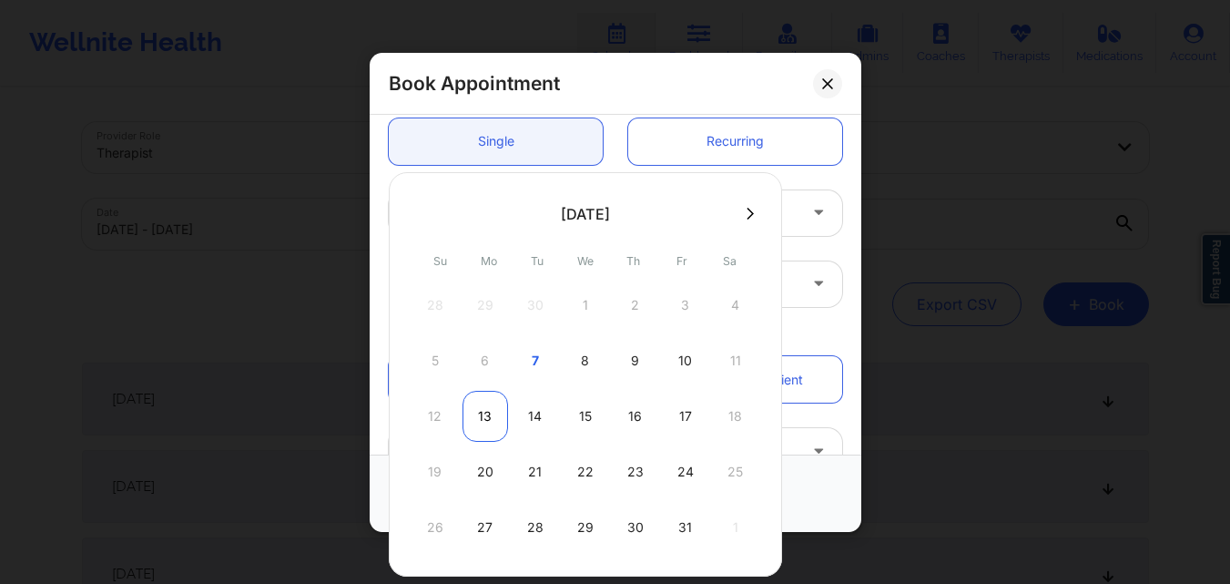
click at [485, 415] on div "13" at bounding box center [485, 416] width 46 height 51
type input "10/13/2025"
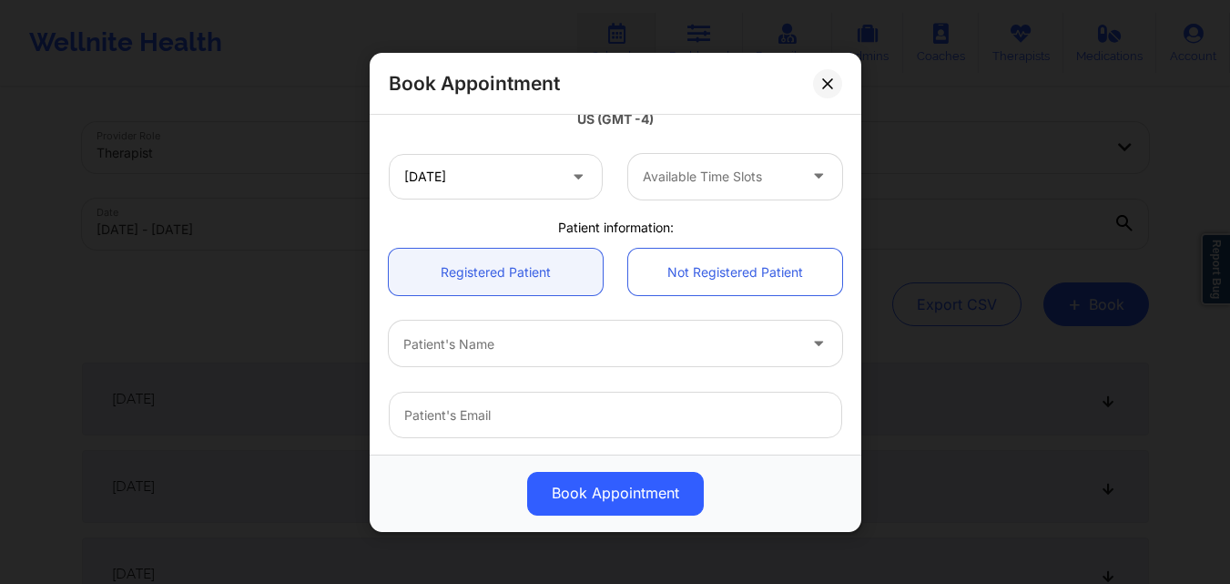
scroll to position [364, 0]
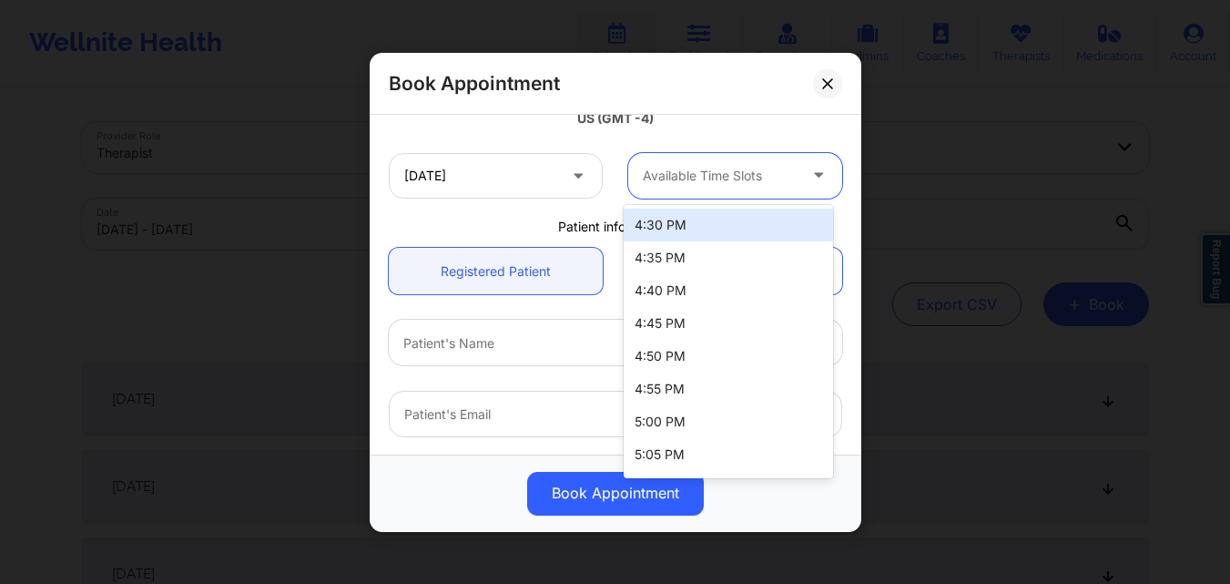
click at [669, 176] on div at bounding box center [720, 176] width 154 height 22
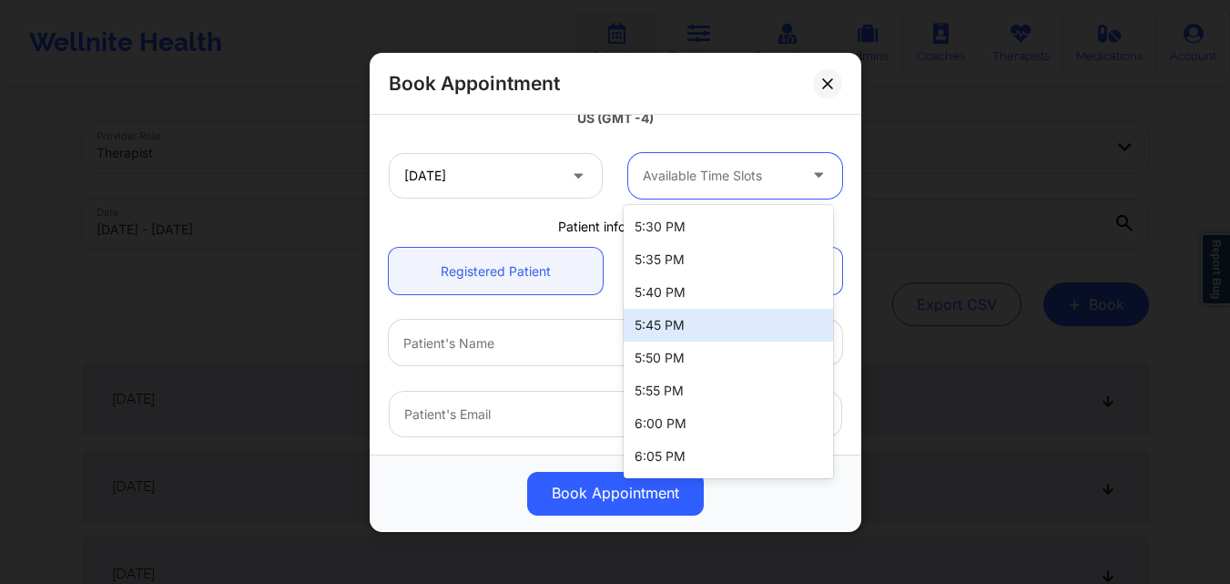
scroll to position [546, 0]
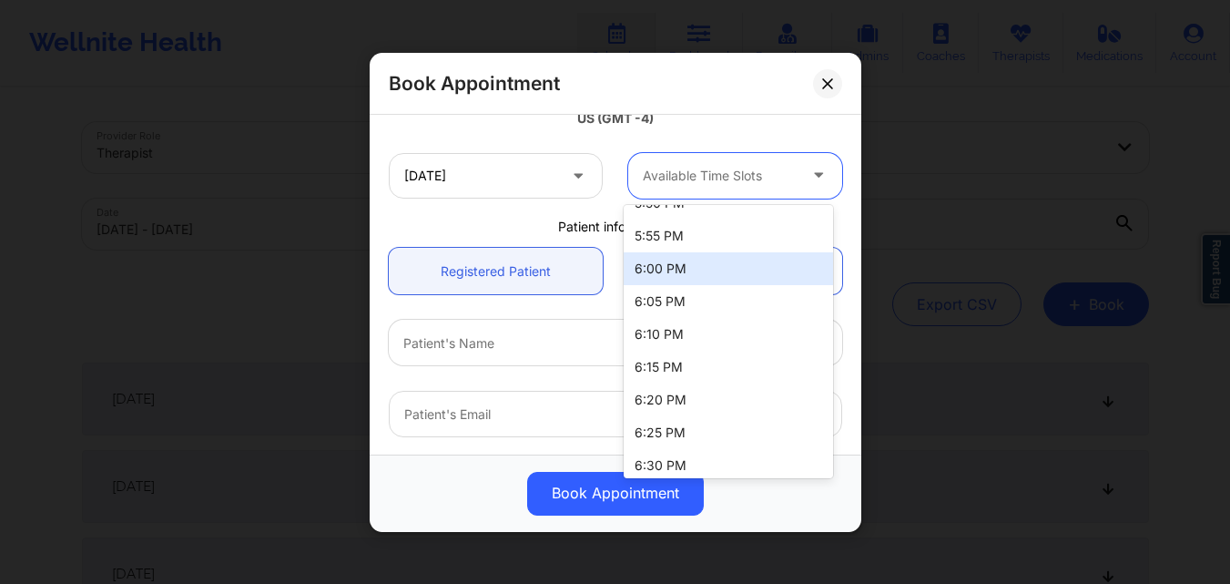
click at [661, 273] on div "6:00 PM" at bounding box center [728, 268] width 209 height 33
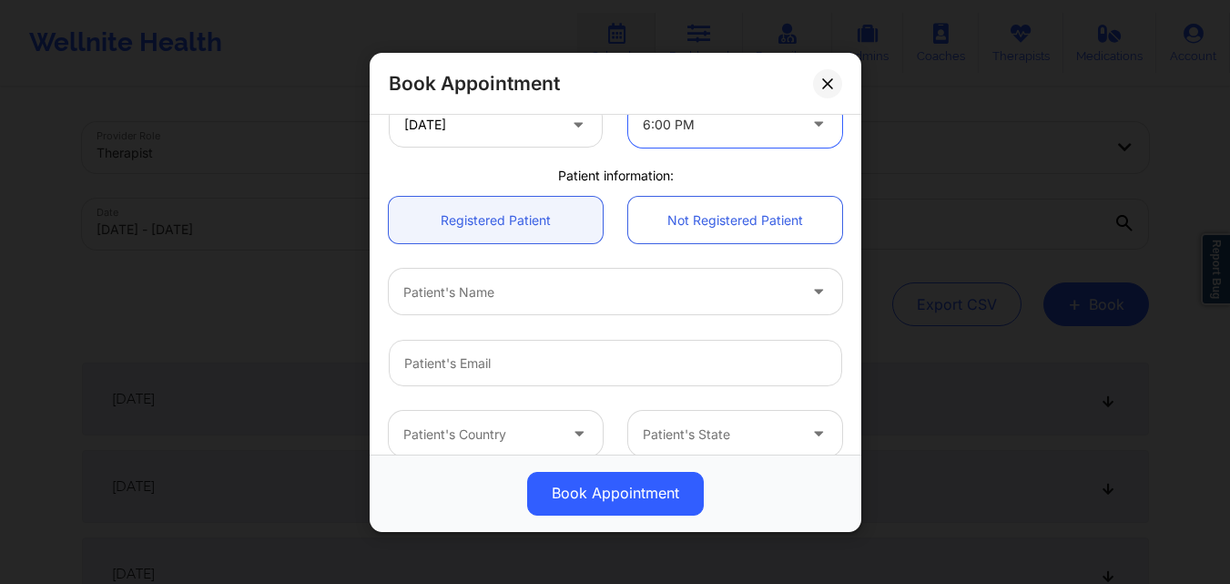
scroll to position [455, 0]
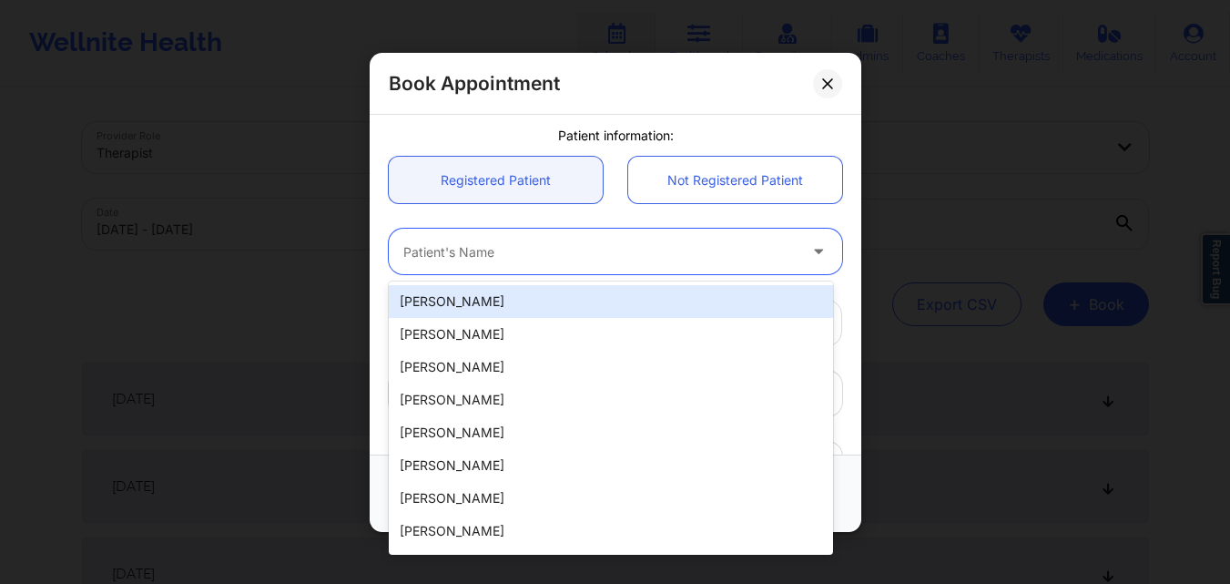
click at [506, 267] on div "Patient's Name" at bounding box center [594, 252] width 410 height 46
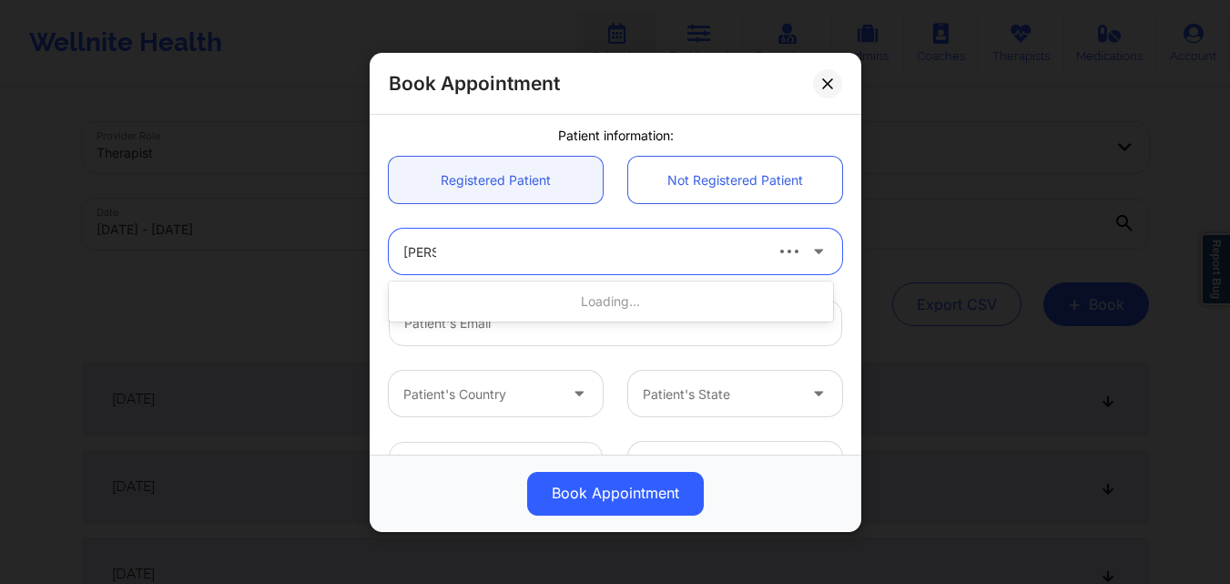
type input "Tynese"
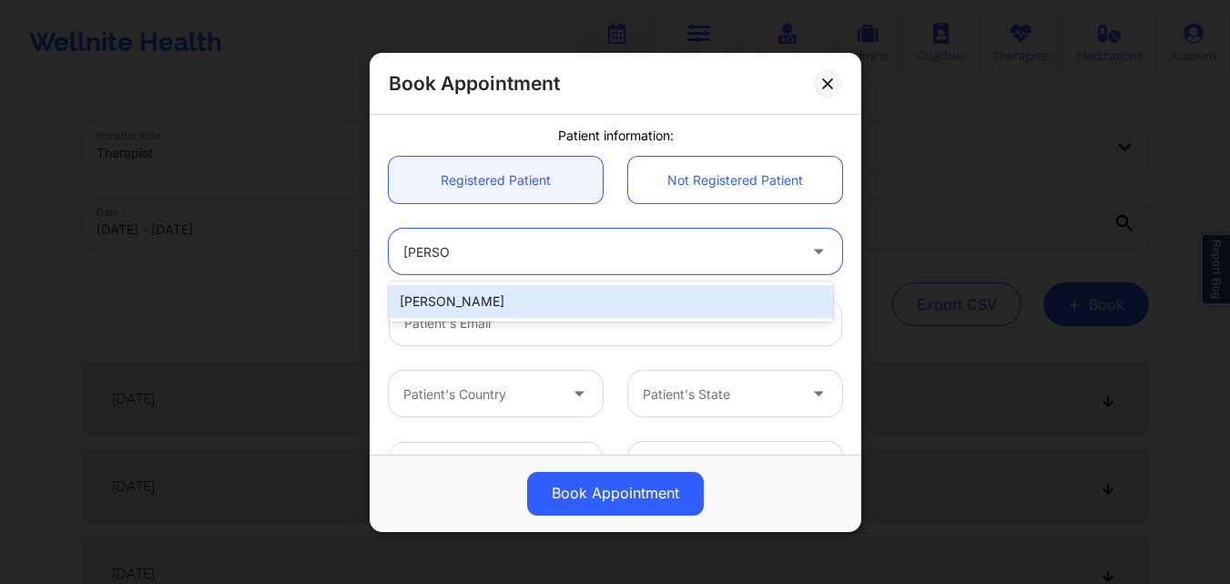
click at [500, 302] on div "Tynese Relaford" at bounding box center [611, 301] width 444 height 33
type input "tyeboo3@yahoo.com"
type input "+19177049354"
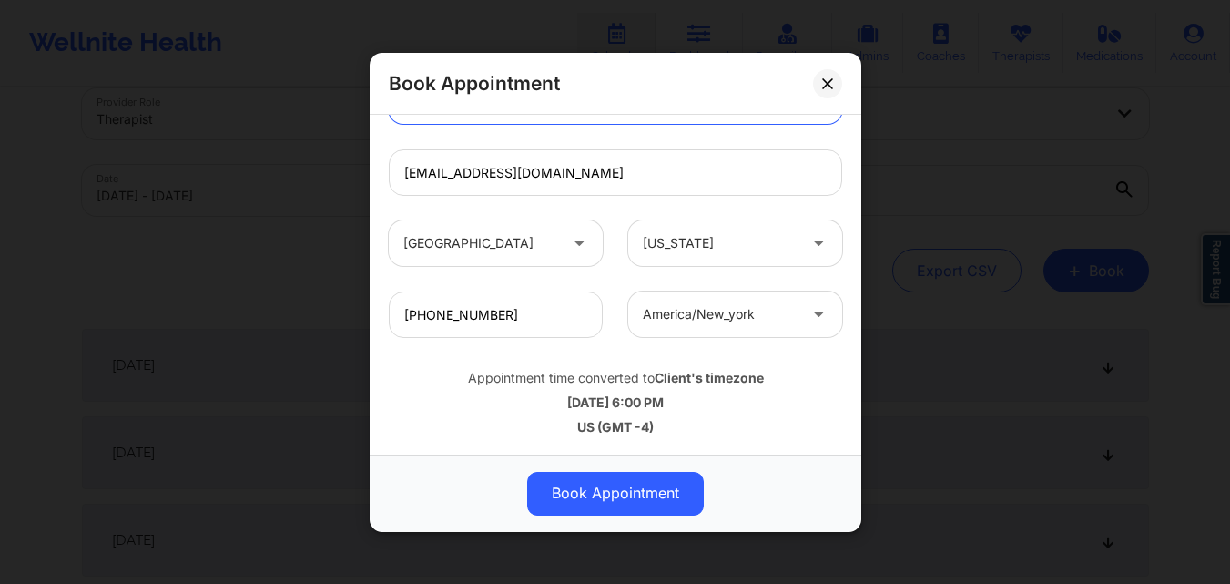
scroll to position [91, 0]
click at [636, 501] on button "Book Appointment" at bounding box center [615, 493] width 177 height 44
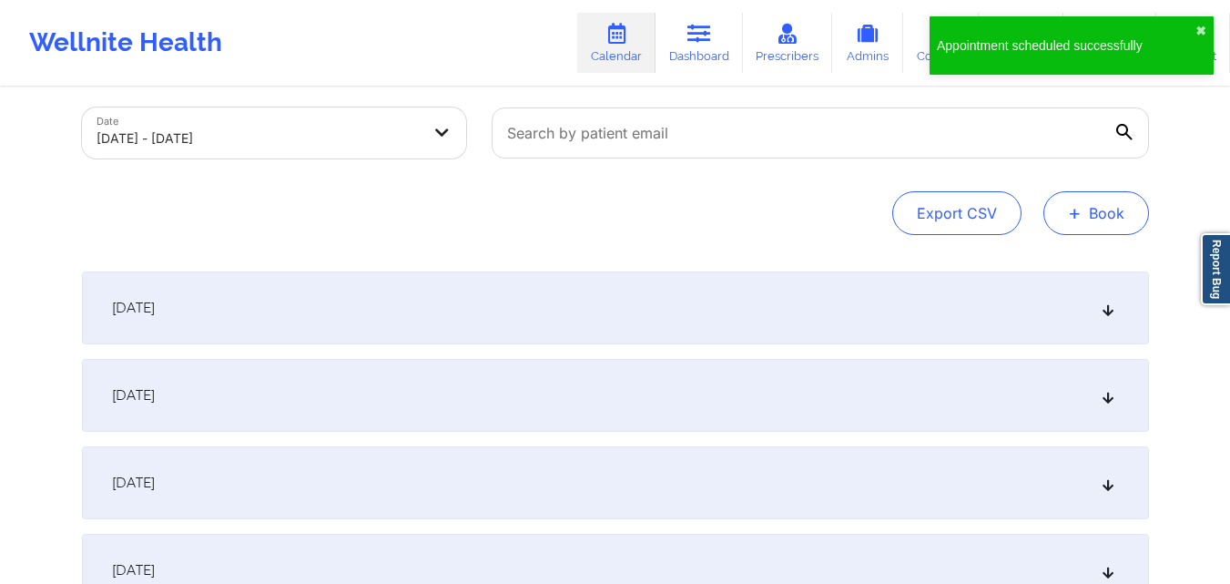
click at [1096, 207] on button "+ Book" at bounding box center [1096, 213] width 106 height 44
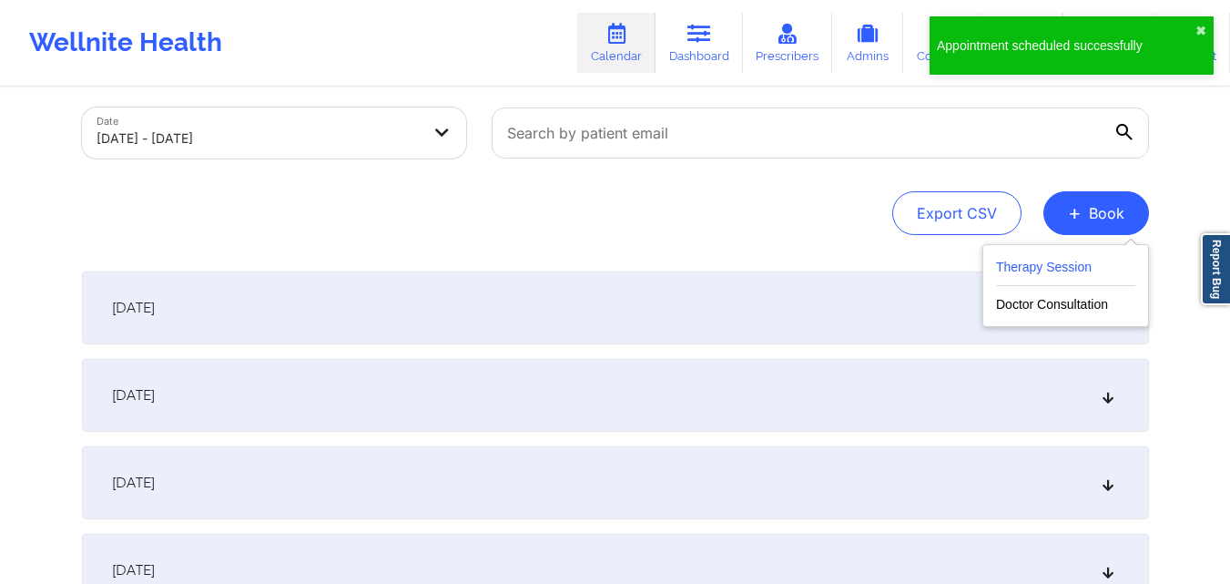
click at [1031, 266] on button "Therapy Session" at bounding box center [1065, 271] width 139 height 30
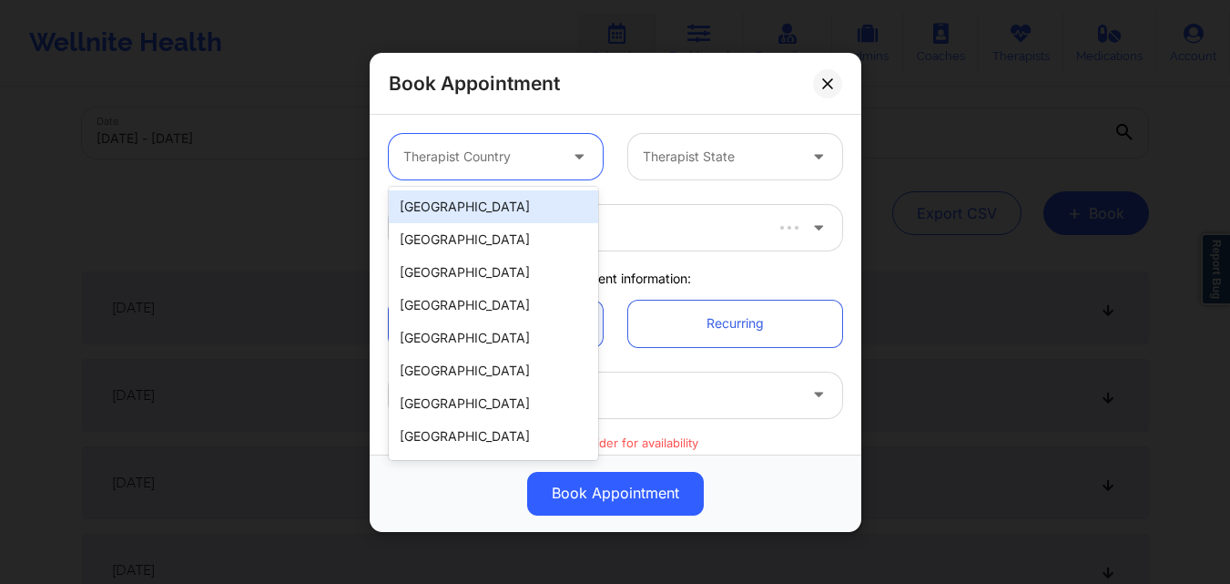
click at [499, 159] on div at bounding box center [480, 157] width 154 height 22
click at [497, 217] on div "[GEOGRAPHIC_DATA]" at bounding box center [493, 206] width 209 height 33
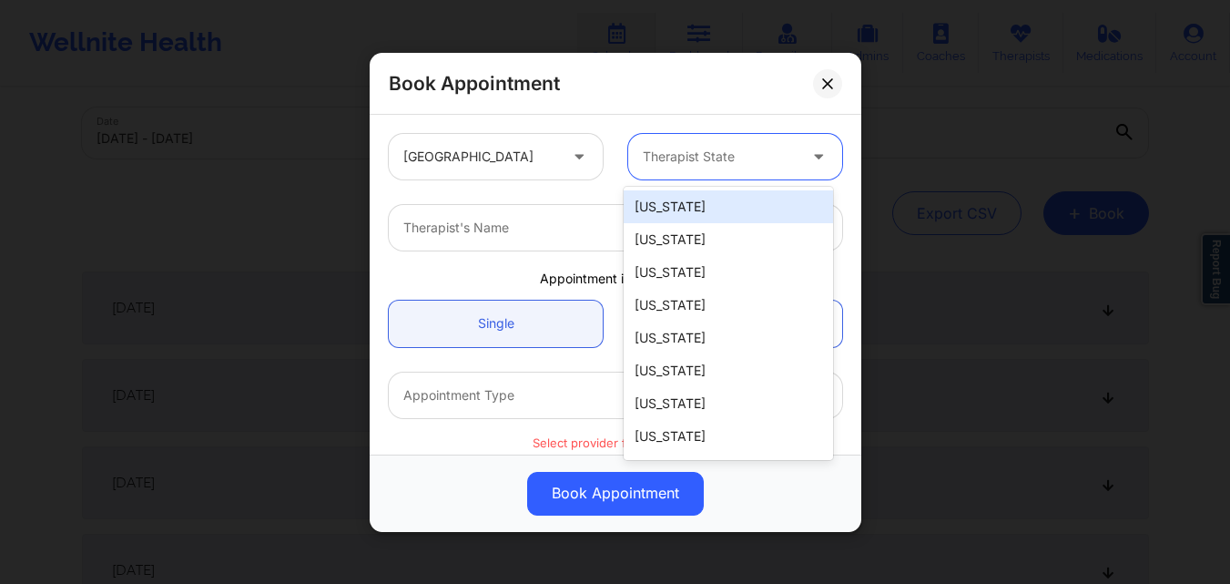
click at [735, 166] on div at bounding box center [720, 157] width 154 height 22
type input "new y"
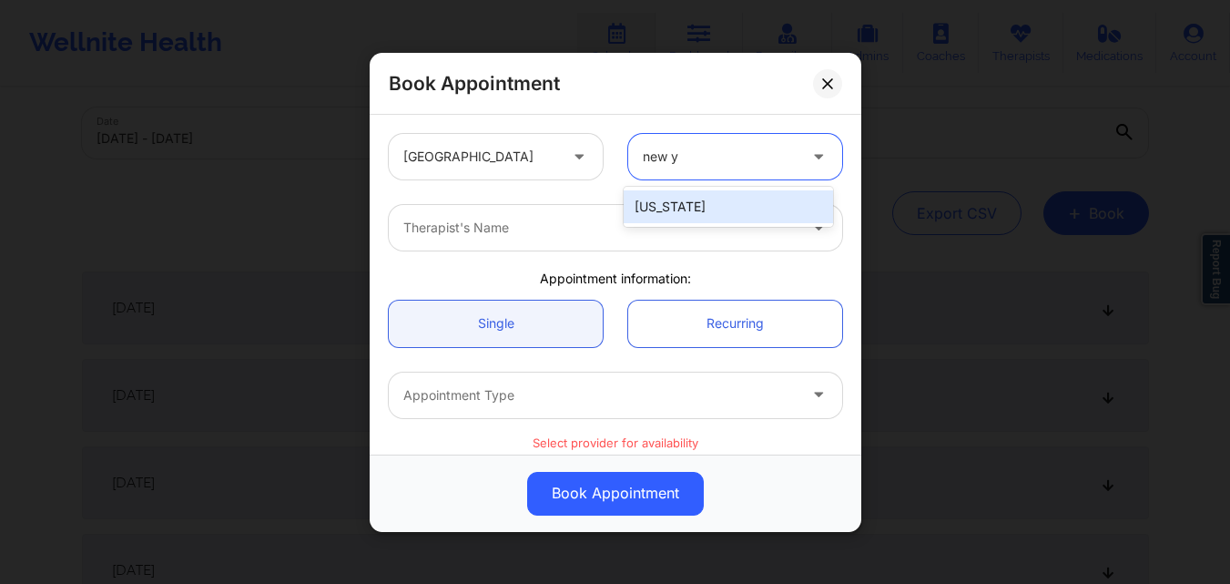
click at [684, 207] on div "[US_STATE]" at bounding box center [728, 206] width 209 height 33
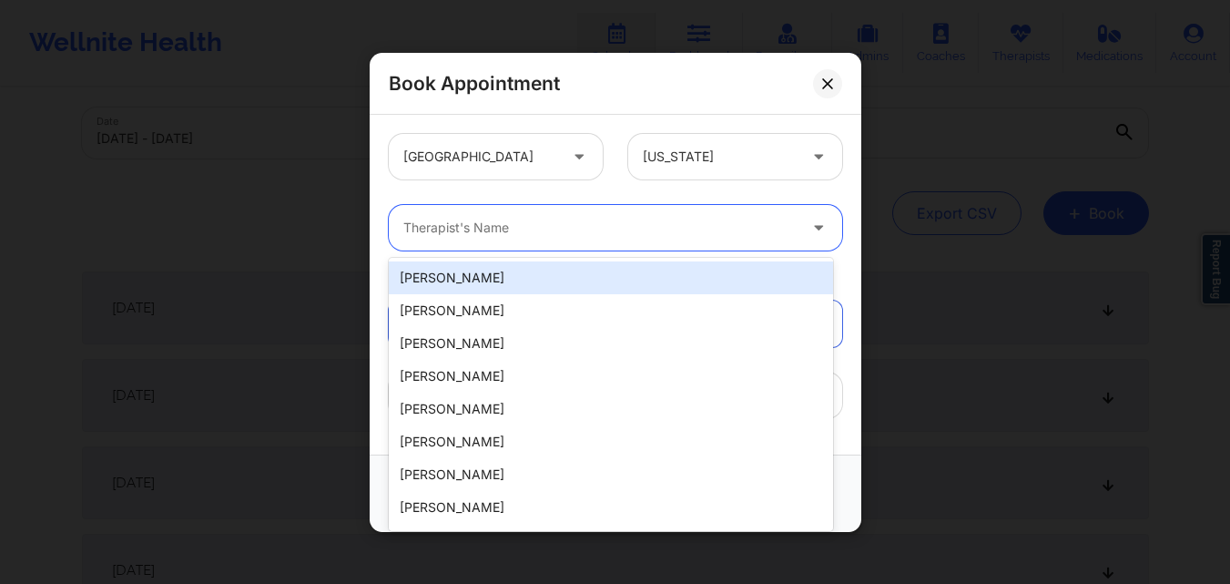
click at [610, 230] on div at bounding box center [599, 228] width 393 height 22
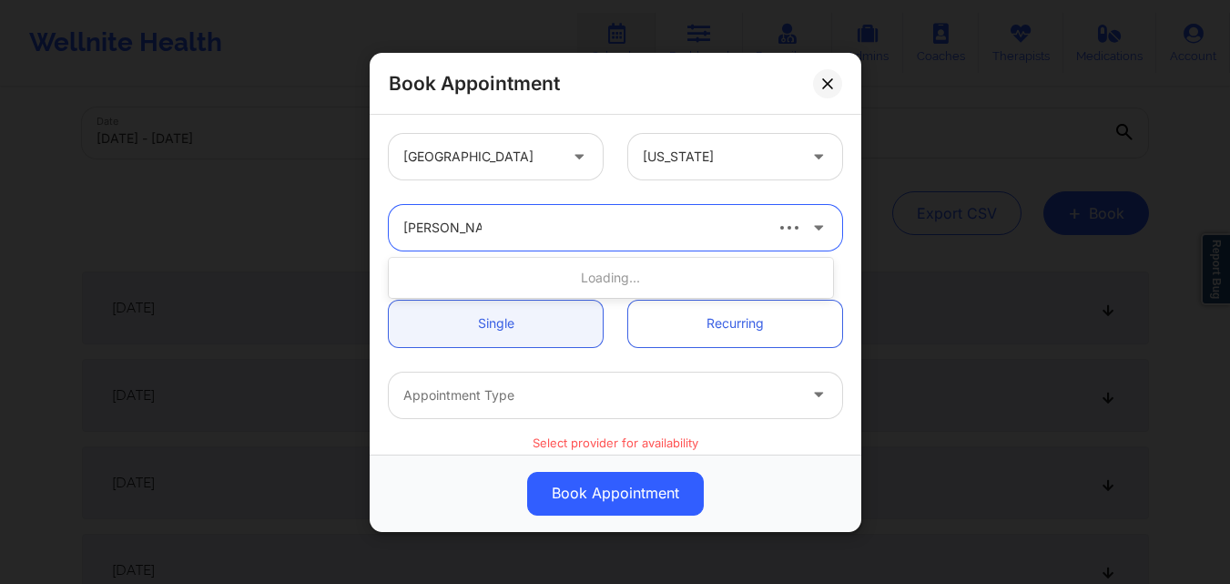
type input "danielle wrigh"
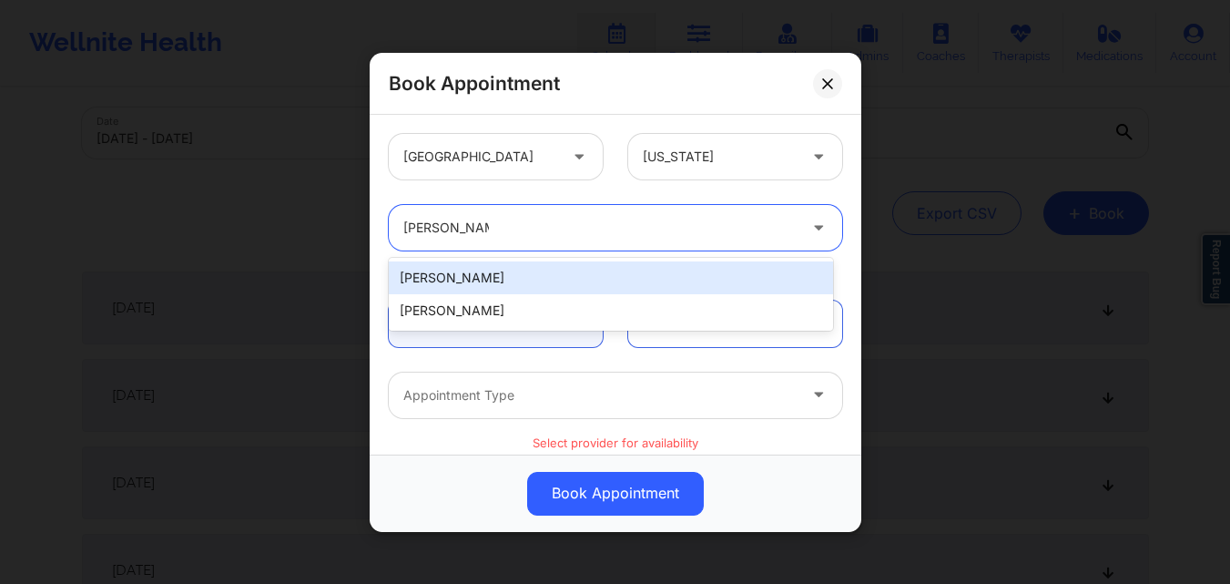
click at [497, 283] on div "[PERSON_NAME]" at bounding box center [611, 277] width 444 height 33
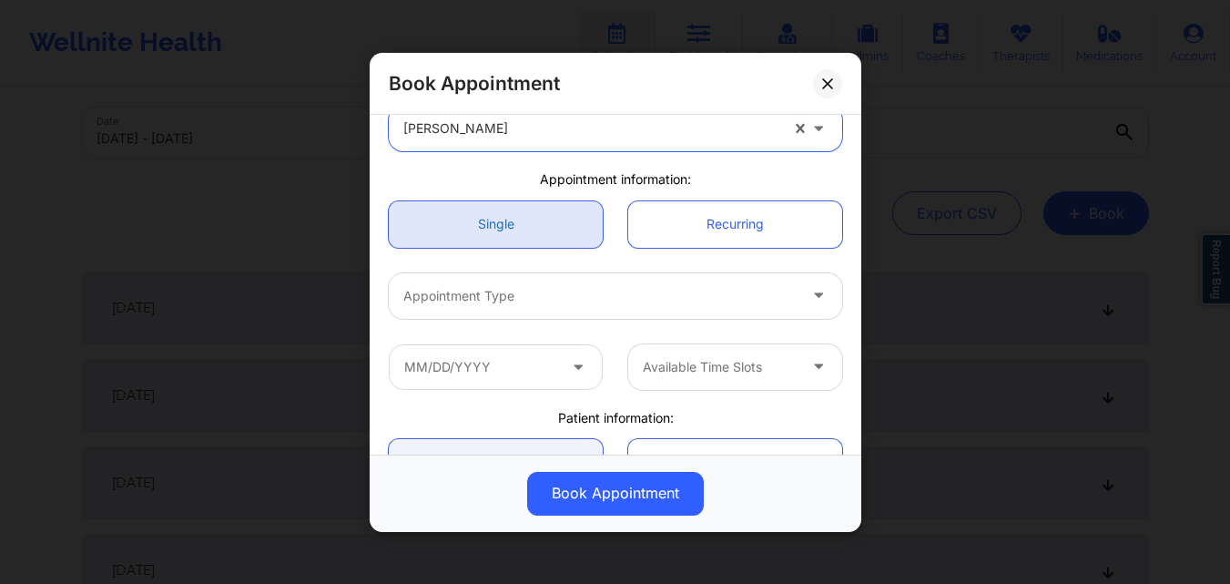
scroll to position [102, 0]
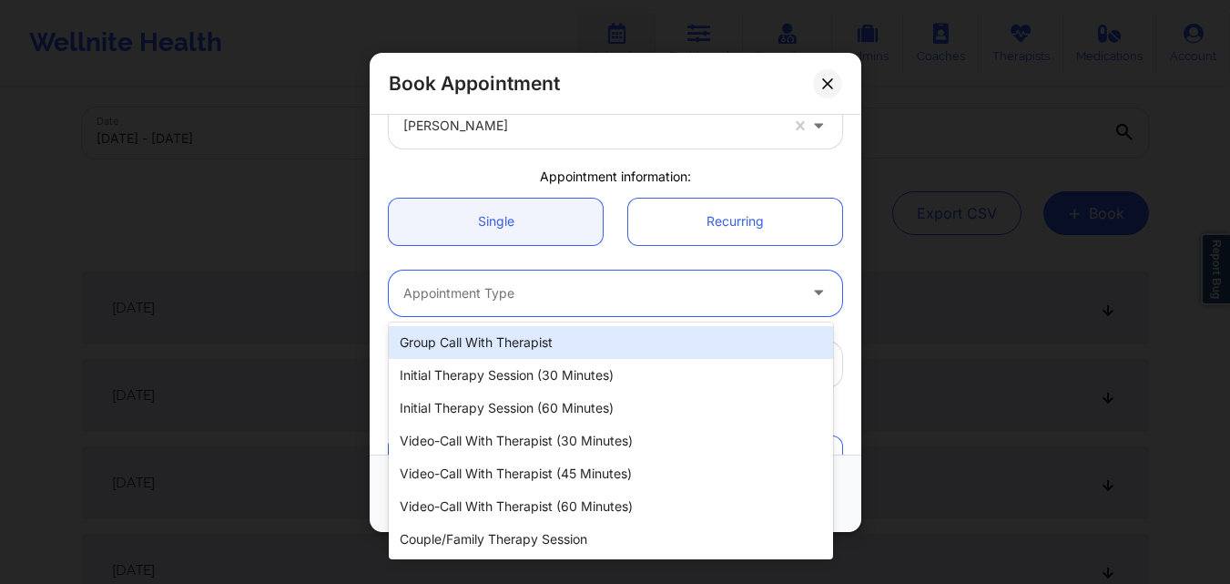
click at [502, 300] on div at bounding box center [599, 292] width 393 height 22
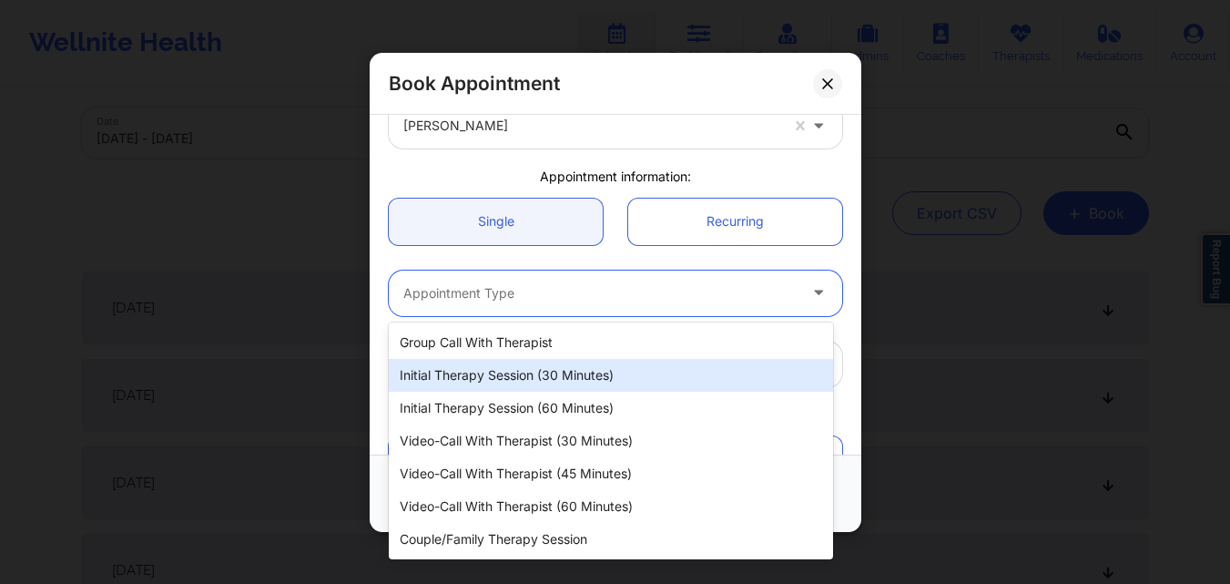
click at [492, 381] on div "Initial Therapy Session (30 minutes)" at bounding box center [611, 375] width 444 height 33
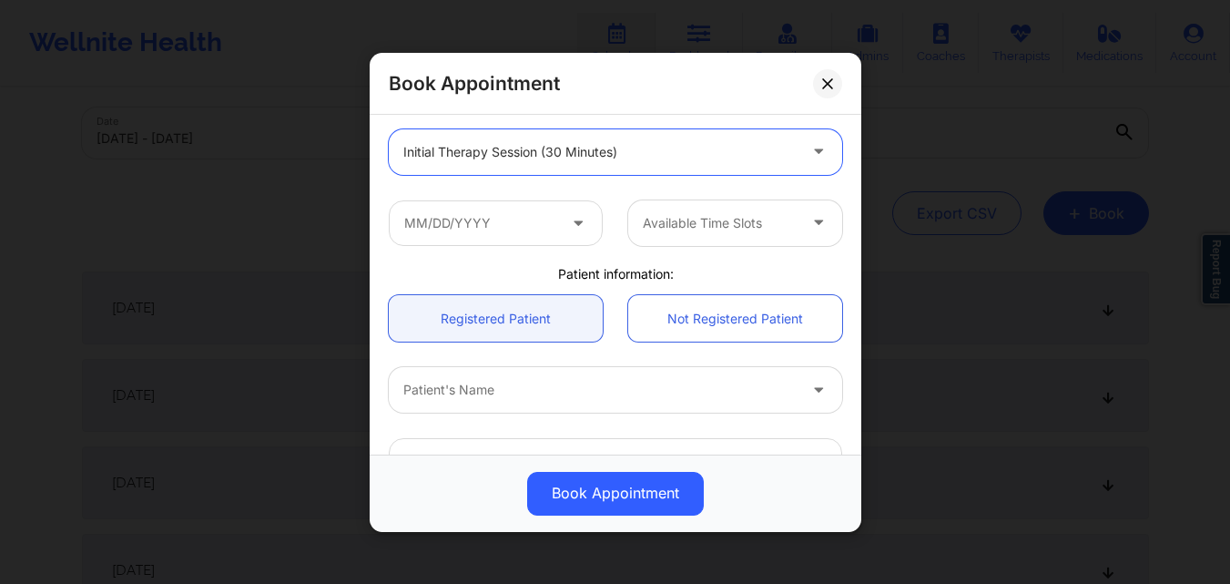
scroll to position [253, 0]
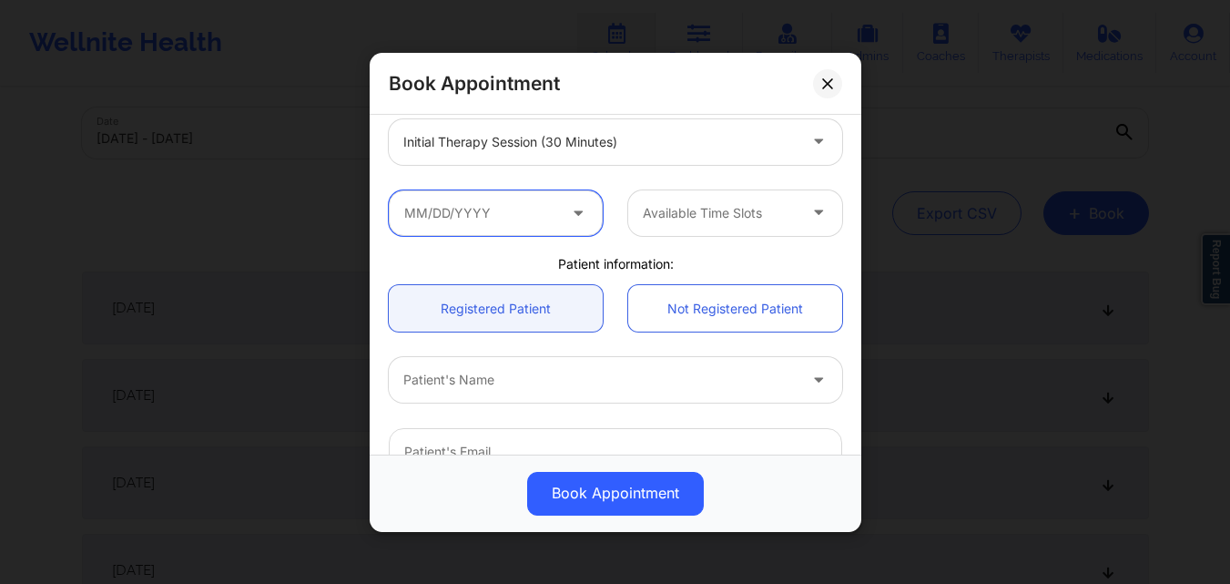
click at [446, 229] on input "text" at bounding box center [496, 212] width 214 height 46
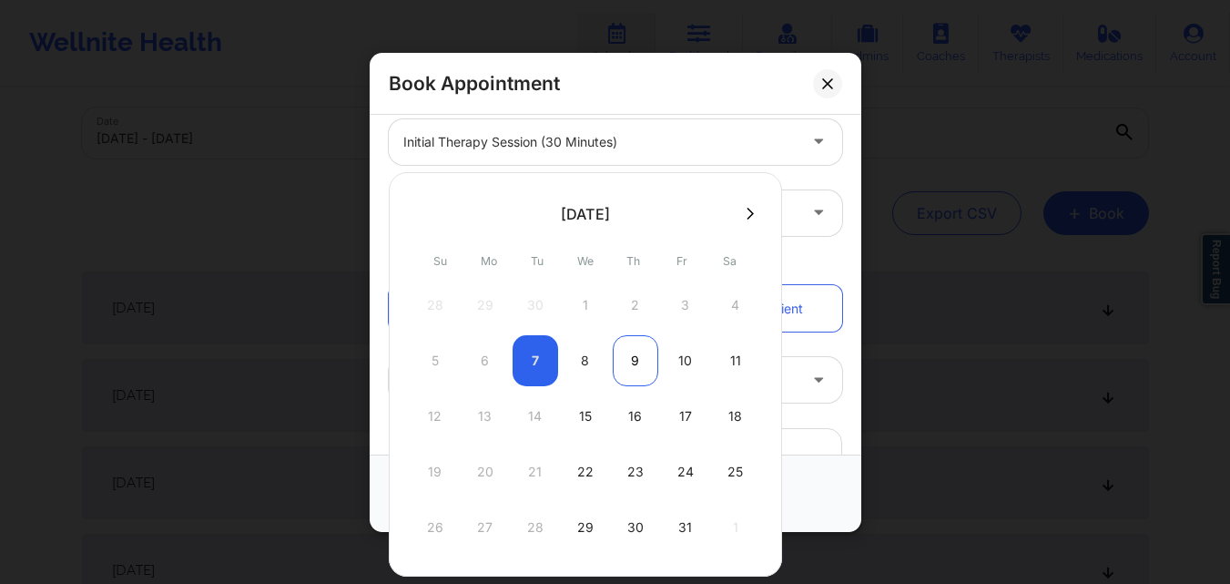
click at [625, 365] on div "9" at bounding box center [636, 360] width 46 height 51
type input "[DATE]"
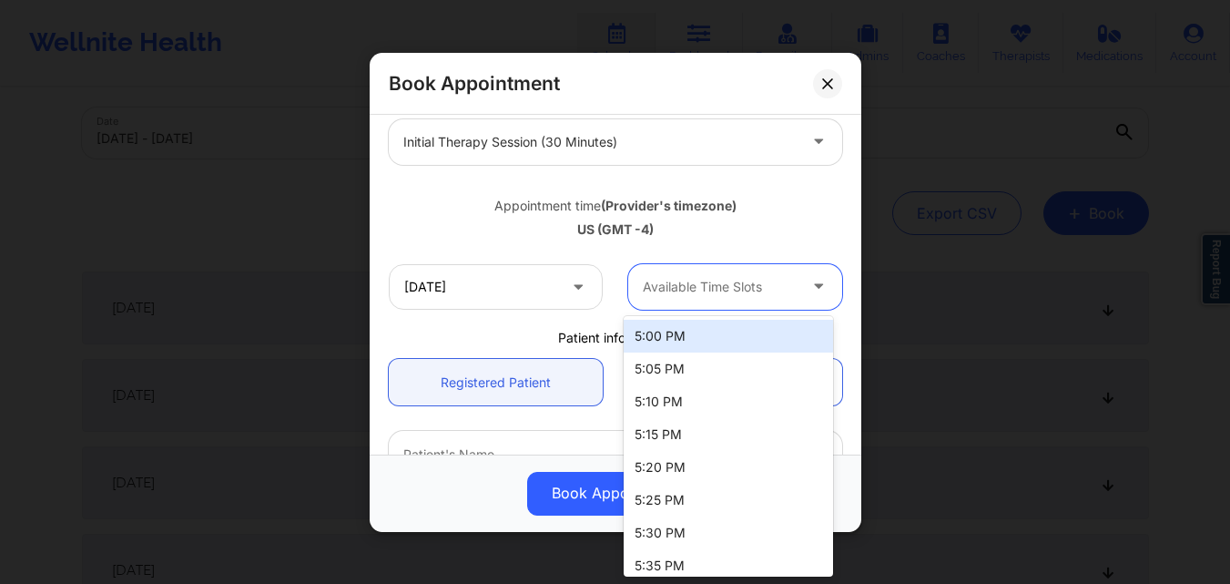
click at [712, 285] on div at bounding box center [720, 287] width 154 height 22
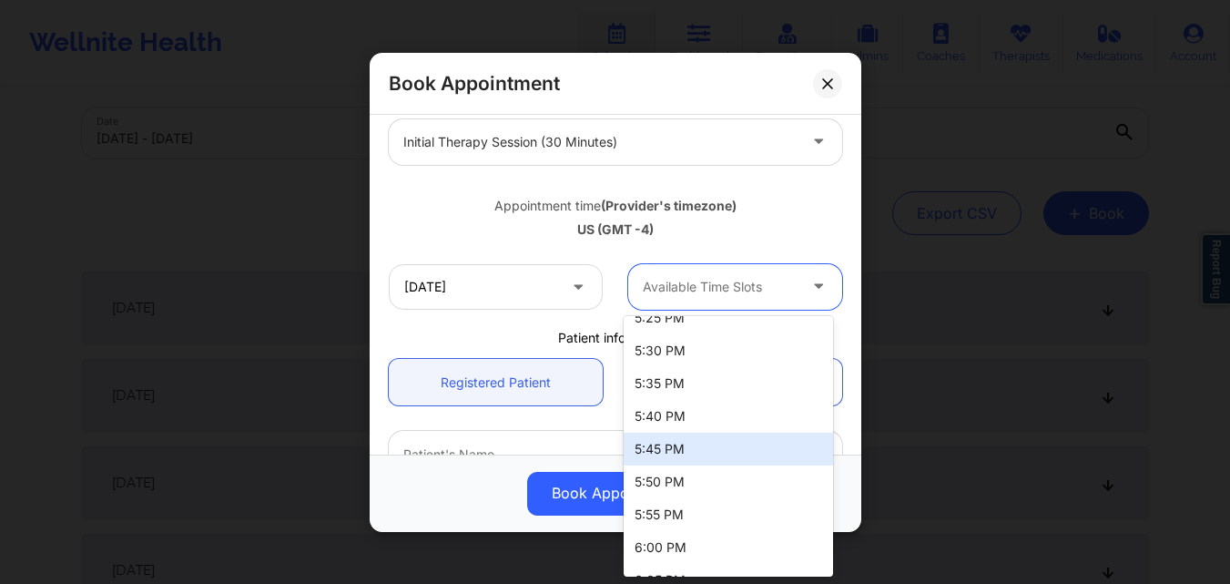
scroll to position [193, 0]
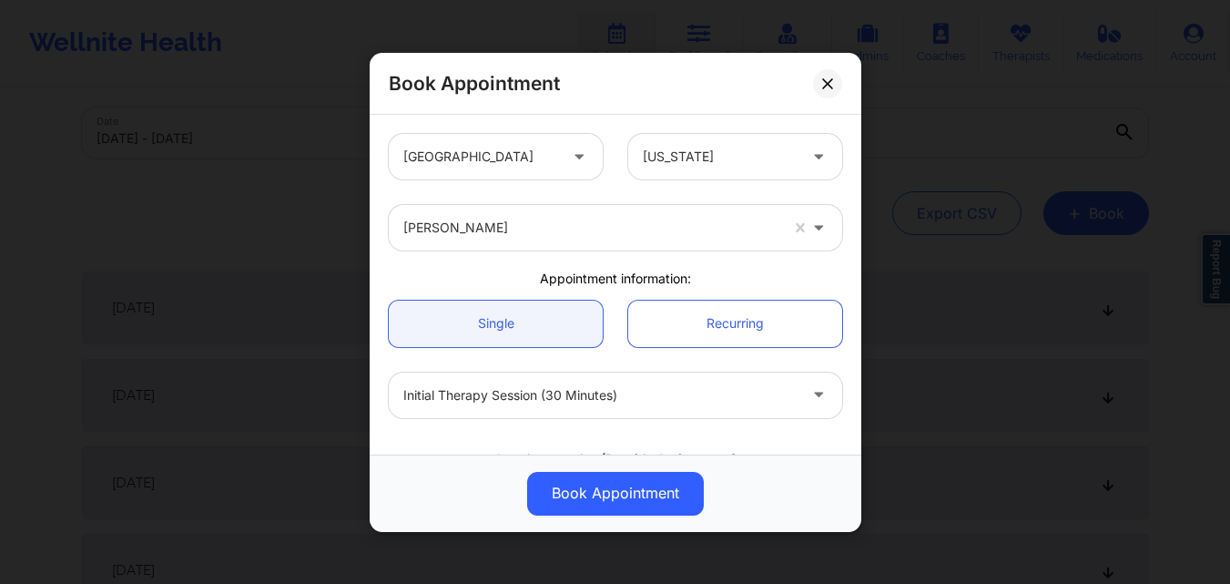
click at [821, 85] on button at bounding box center [827, 82] width 29 height 29
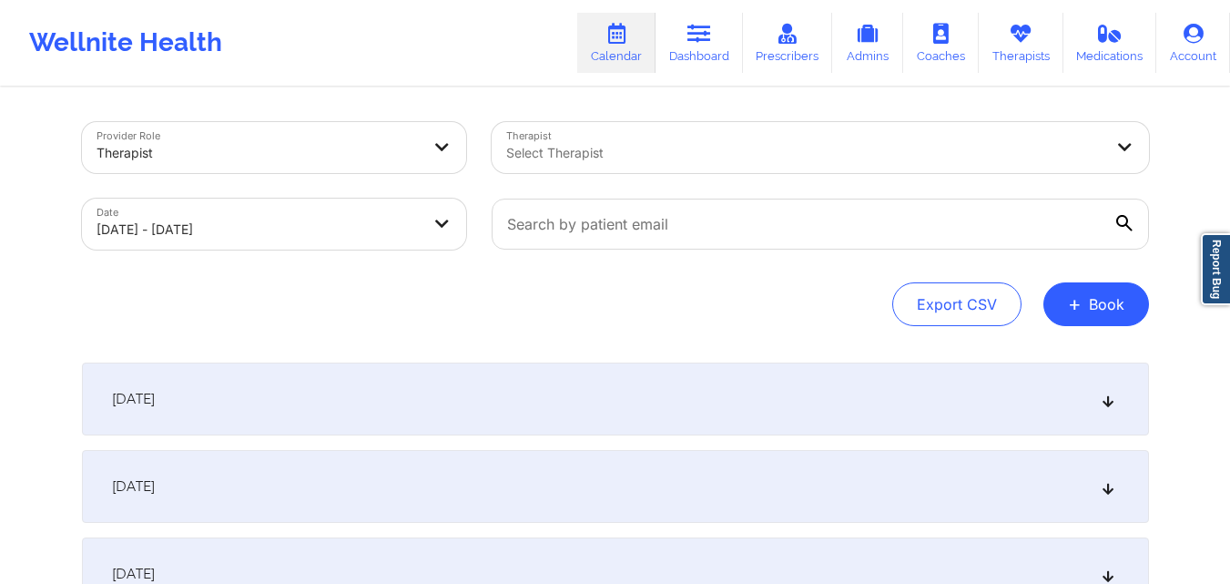
click at [596, 148] on div at bounding box center [804, 153] width 597 height 22
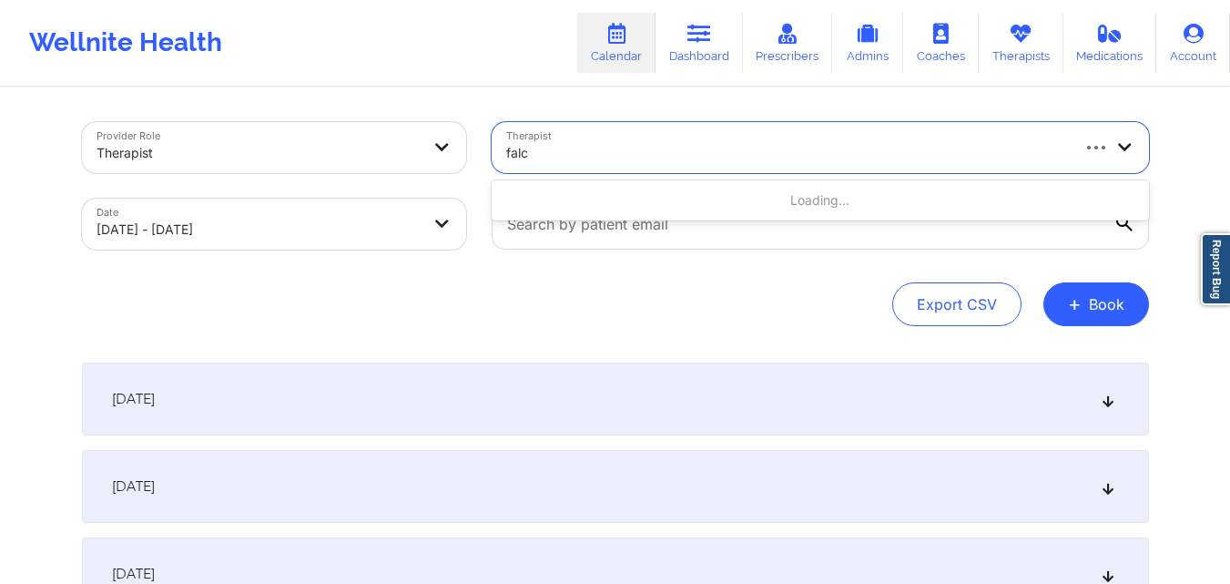
type input "falco"
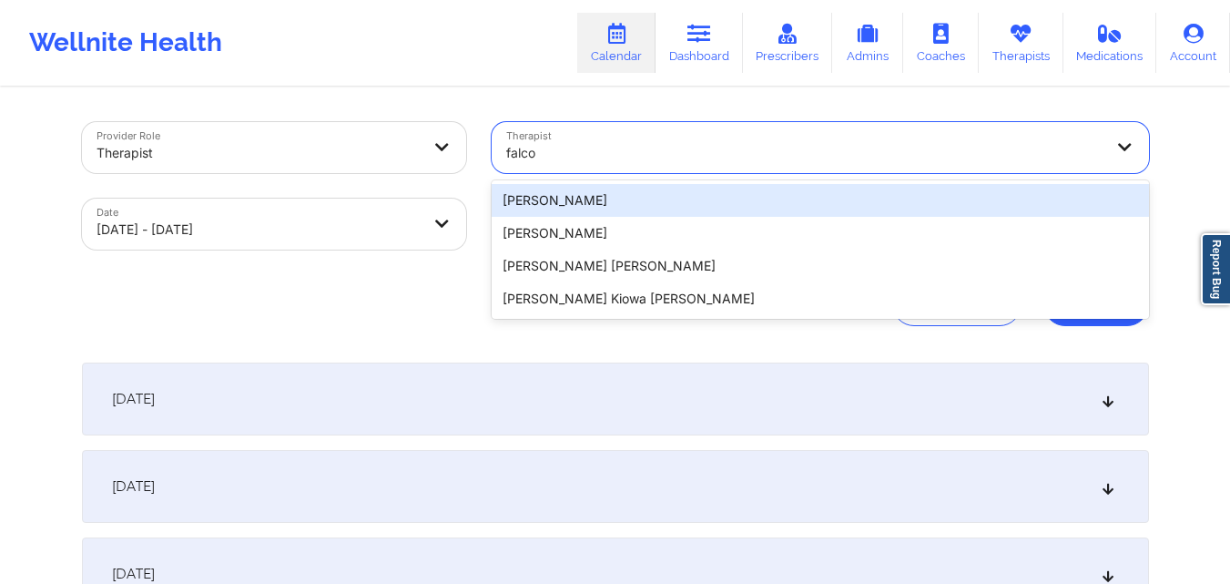
click at [610, 200] on div "[PERSON_NAME]" at bounding box center [820, 200] width 657 height 33
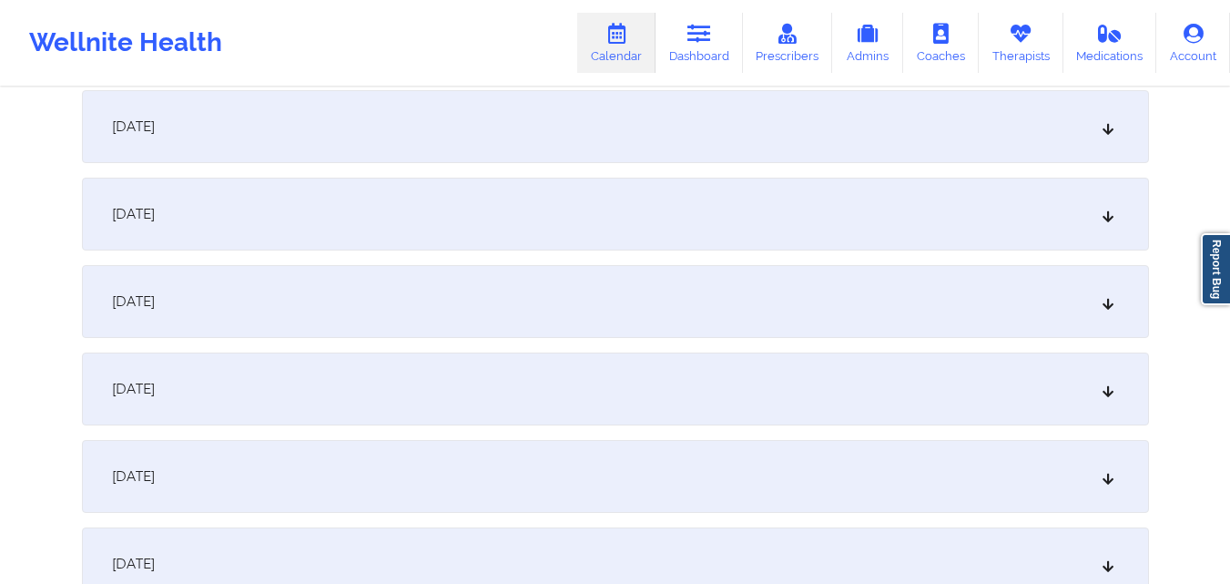
scroll to position [273, 0]
click at [241, 296] on div "[DATE]" at bounding box center [615, 300] width 1067 height 73
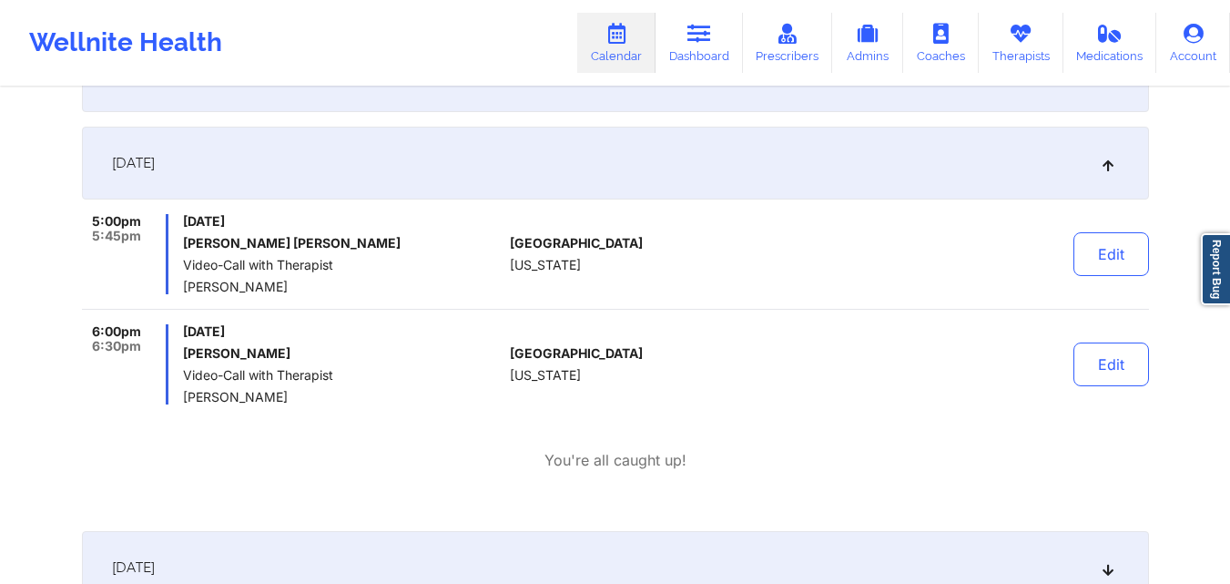
scroll to position [455, 0]
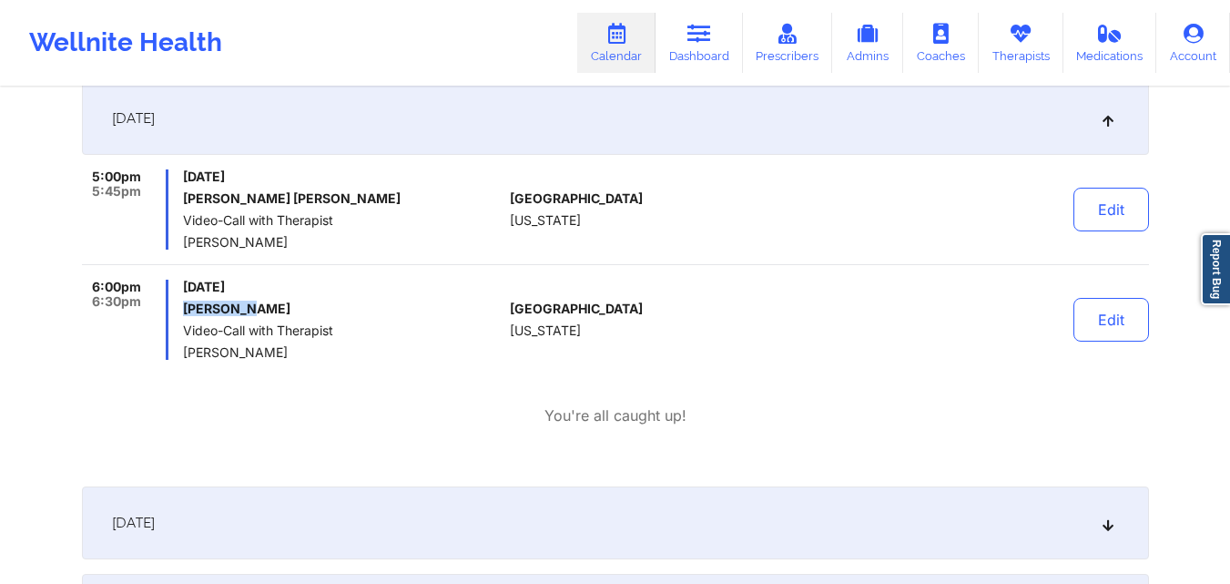
drag, startPoint x: 266, startPoint y: 307, endPoint x: 188, endPoint y: 308, distance: 78.3
click at [188, 308] on h6 "[PERSON_NAME]" at bounding box center [343, 308] width 320 height 15
copy h6 "[PERSON_NAME]"
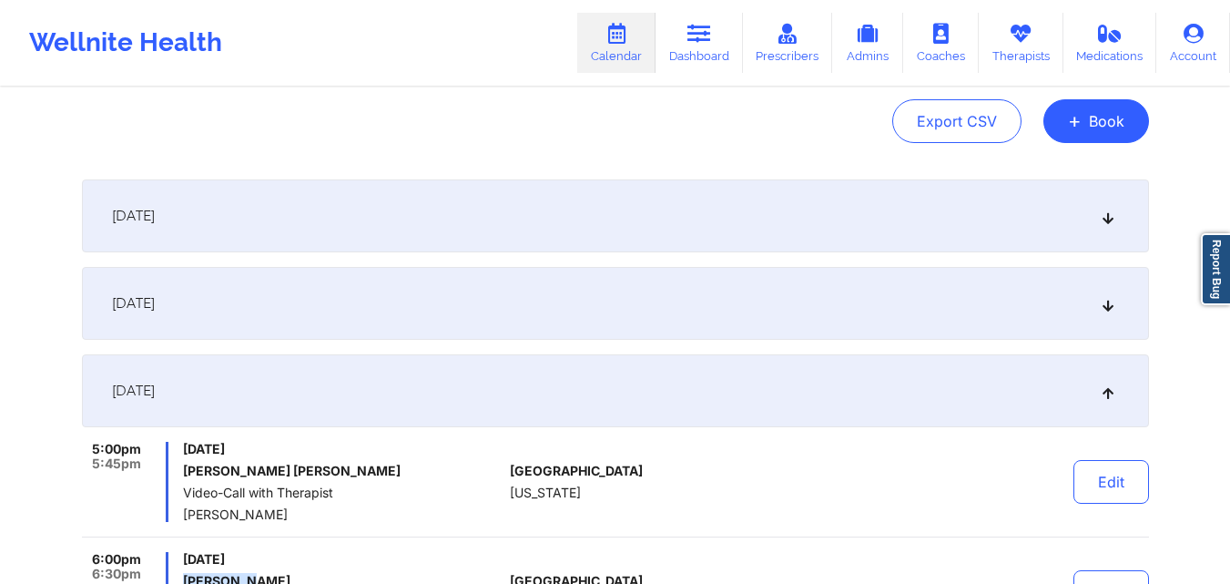
scroll to position [182, 0]
click at [1076, 125] on span "+" at bounding box center [1075, 122] width 14 height 10
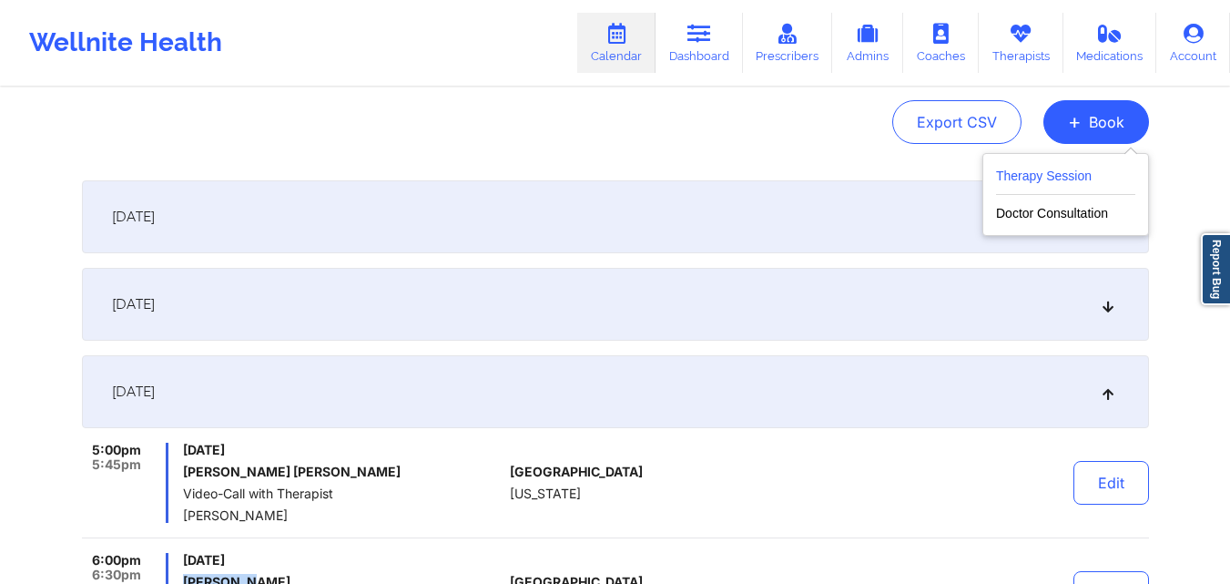
click at [1079, 167] on button "Therapy Session" at bounding box center [1065, 180] width 139 height 30
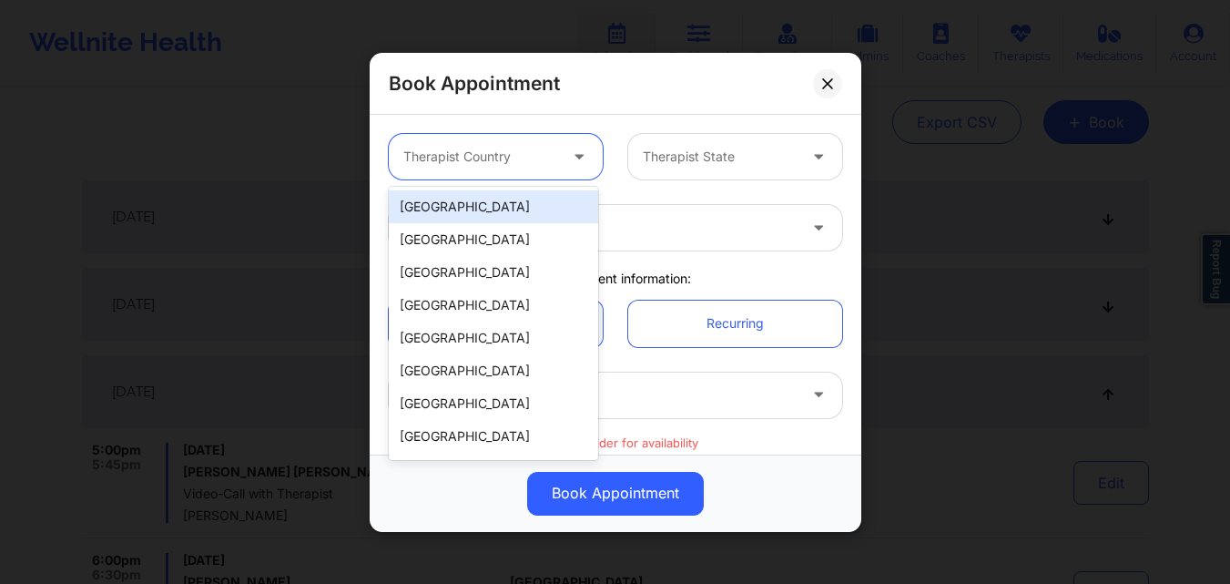
click at [529, 157] on div at bounding box center [480, 157] width 154 height 22
click at [526, 210] on div "[GEOGRAPHIC_DATA]" at bounding box center [493, 206] width 209 height 33
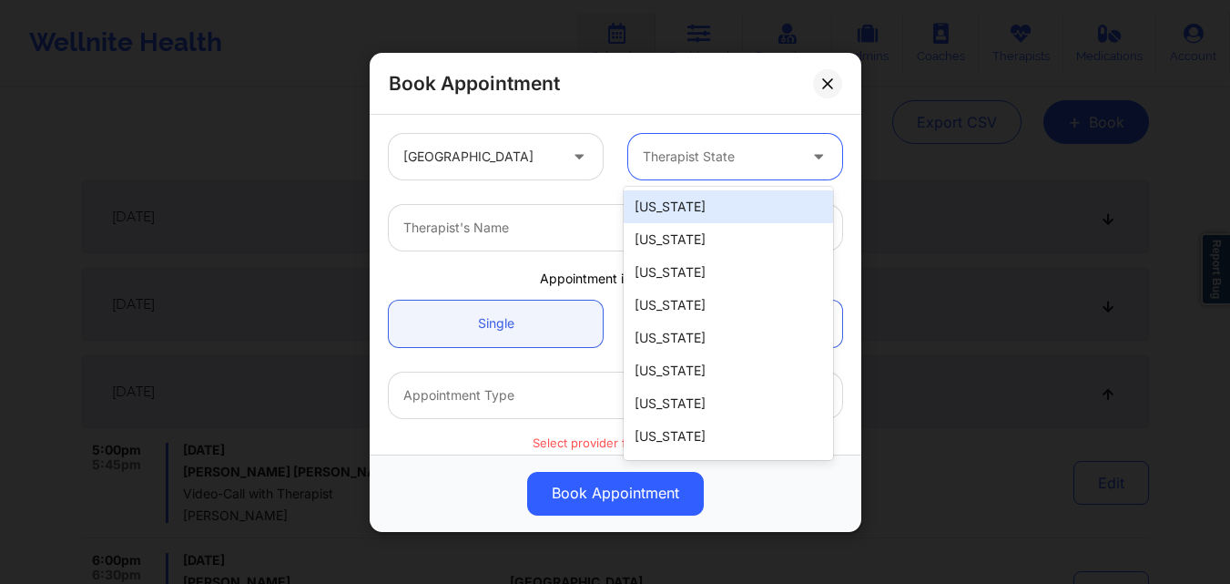
click at [664, 161] on div at bounding box center [720, 157] width 154 height 22
type input "new y"
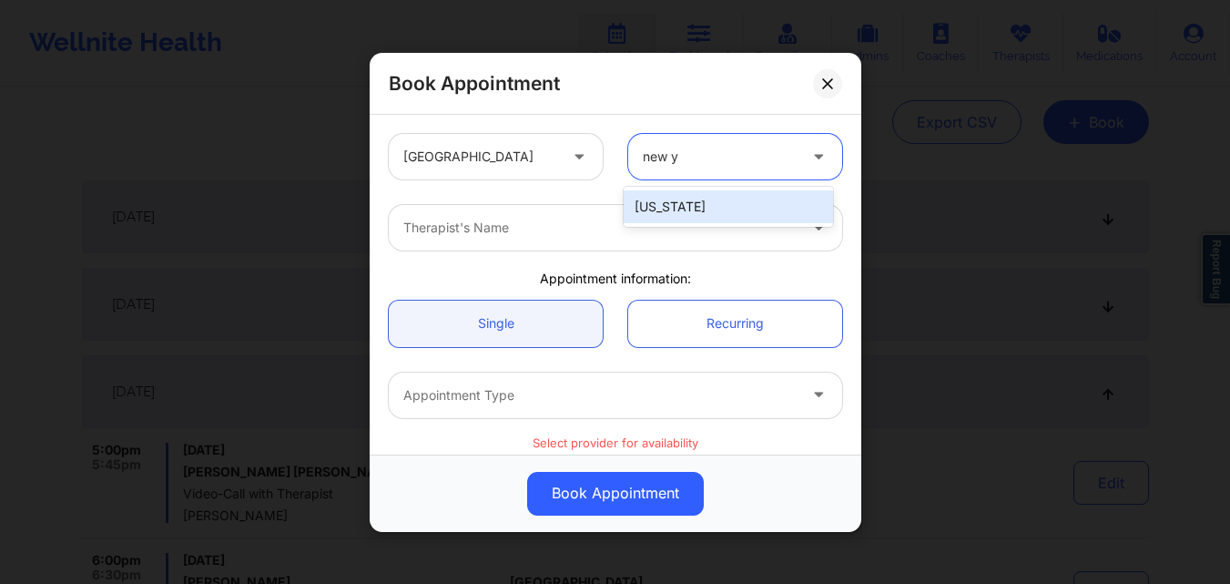
click at [679, 195] on div "[US_STATE]" at bounding box center [728, 206] width 209 height 33
click at [656, 218] on div at bounding box center [599, 228] width 393 height 22
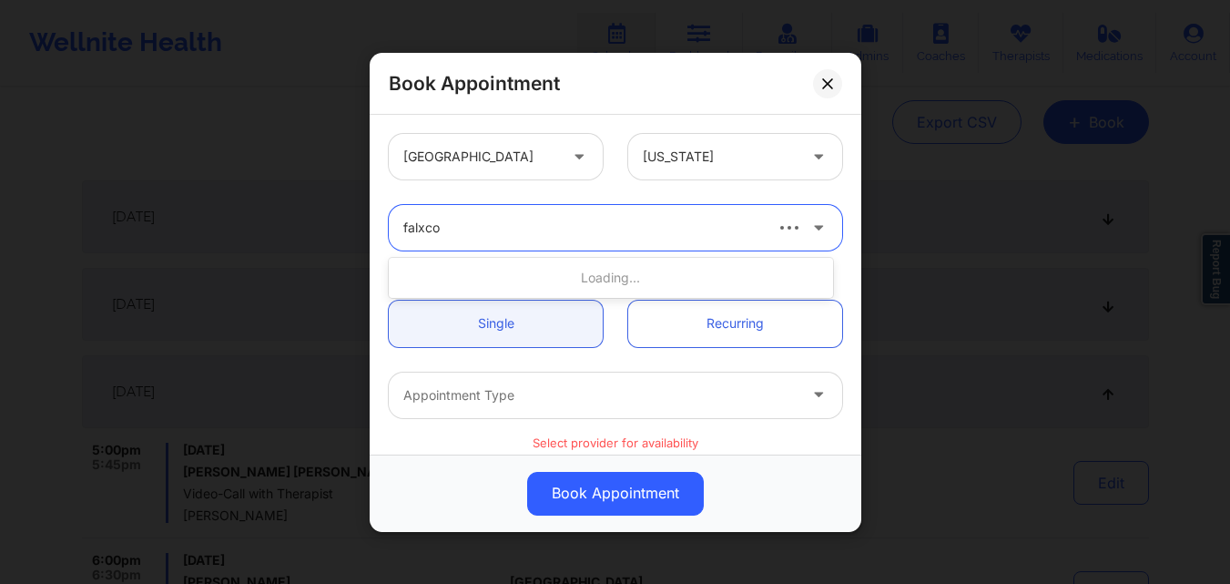
type input "falco"
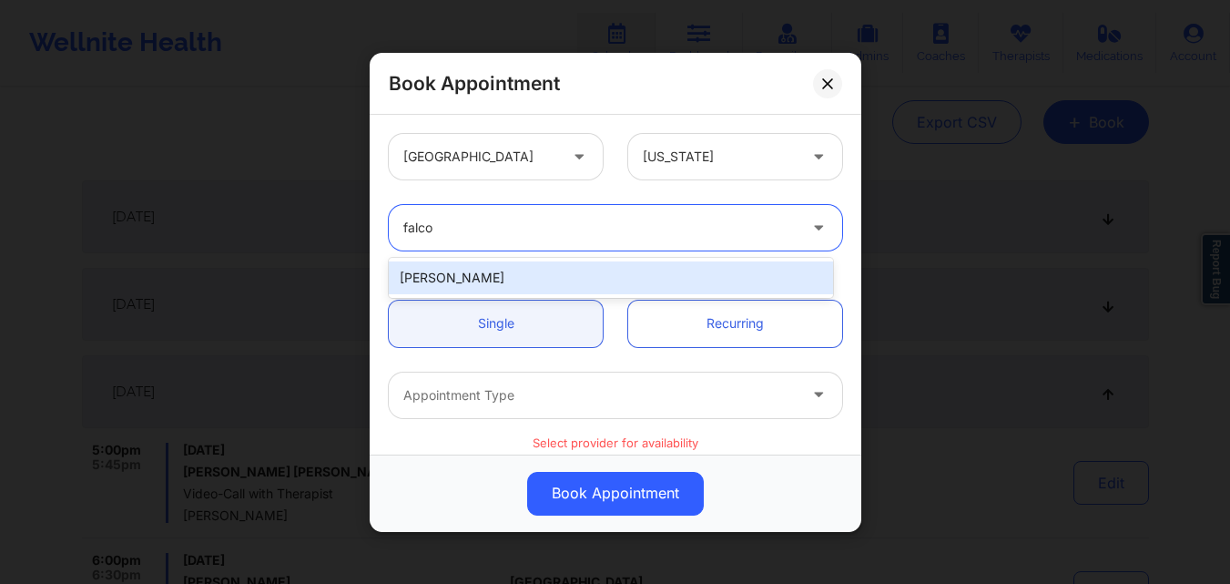
click at [567, 275] on div "[PERSON_NAME]" at bounding box center [611, 277] width 444 height 33
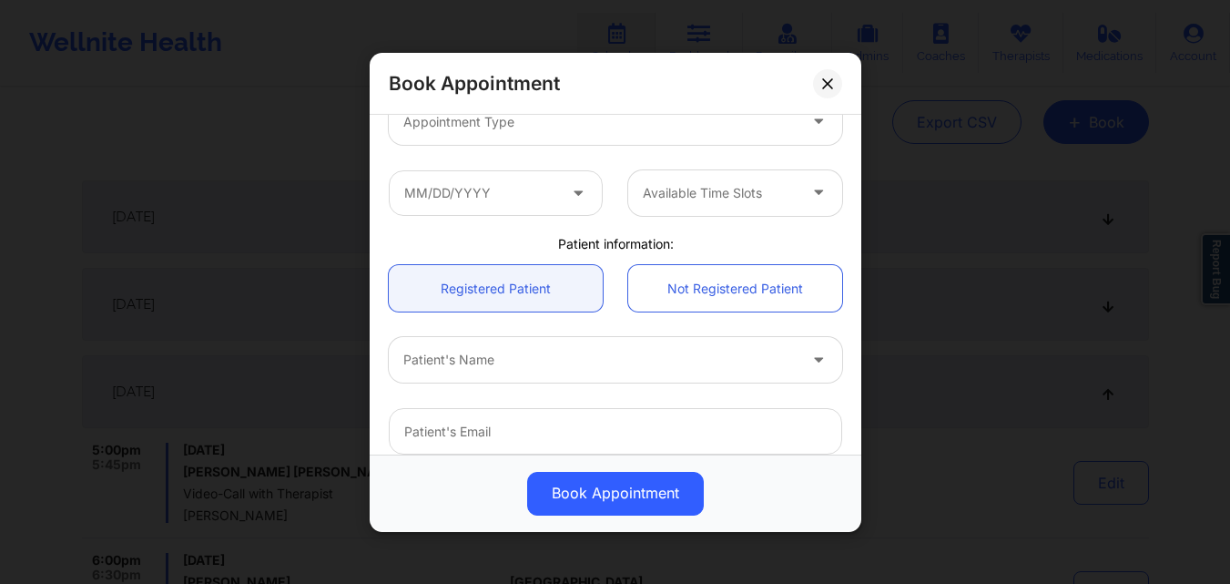
click at [495, 134] on div "Appointment Type" at bounding box center [594, 121] width 410 height 46
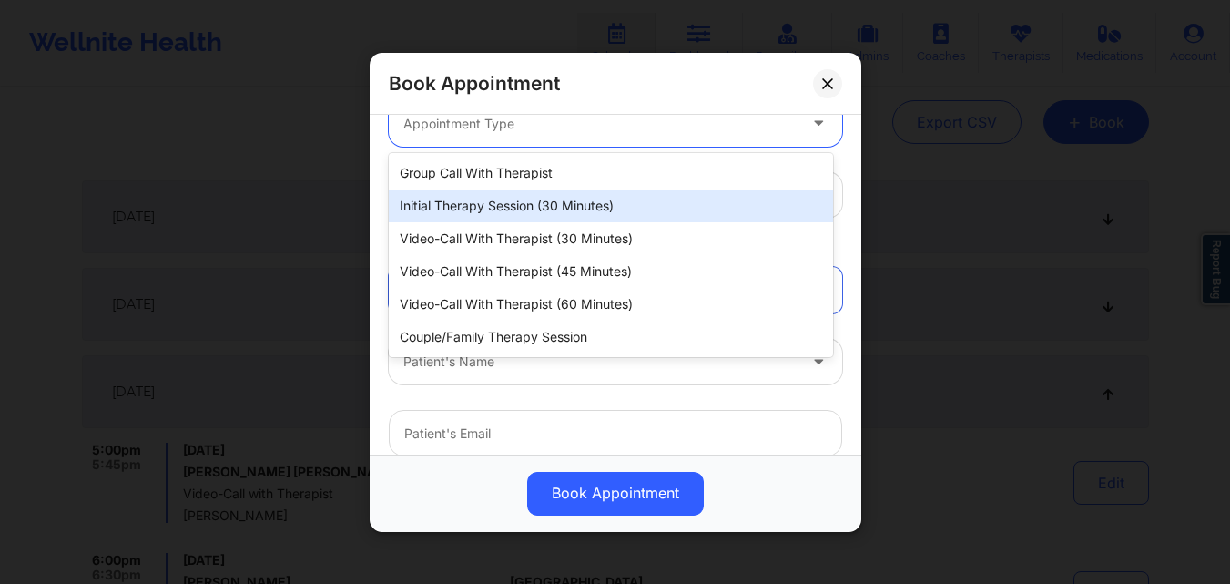
click at [497, 201] on div "Initial Therapy Session (30 minutes)" at bounding box center [611, 205] width 444 height 33
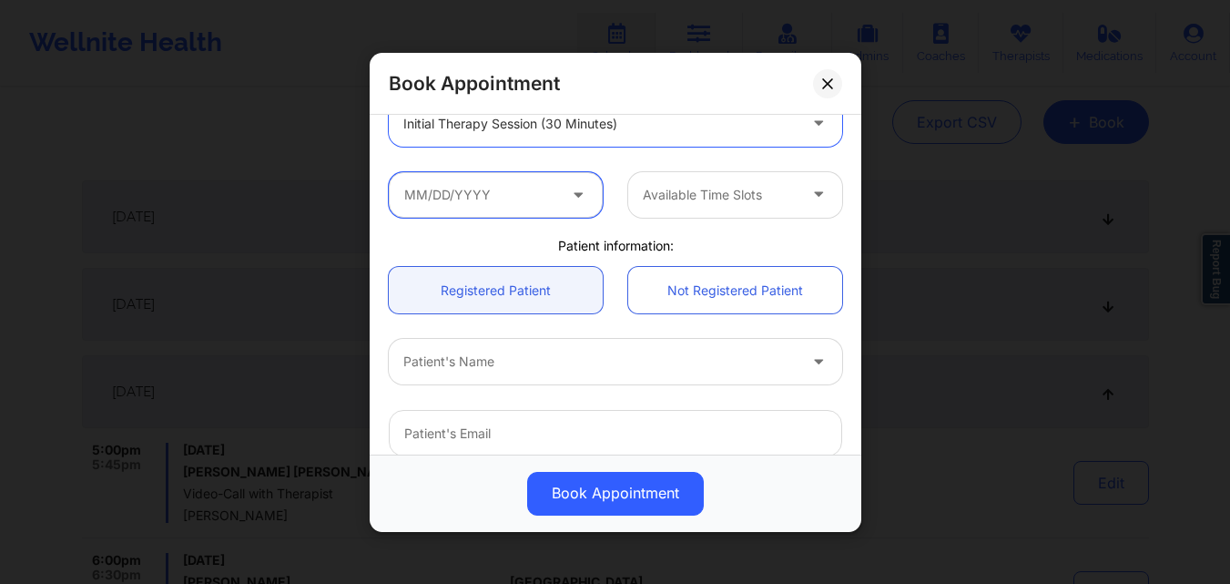
click at [497, 202] on input "text" at bounding box center [496, 194] width 214 height 46
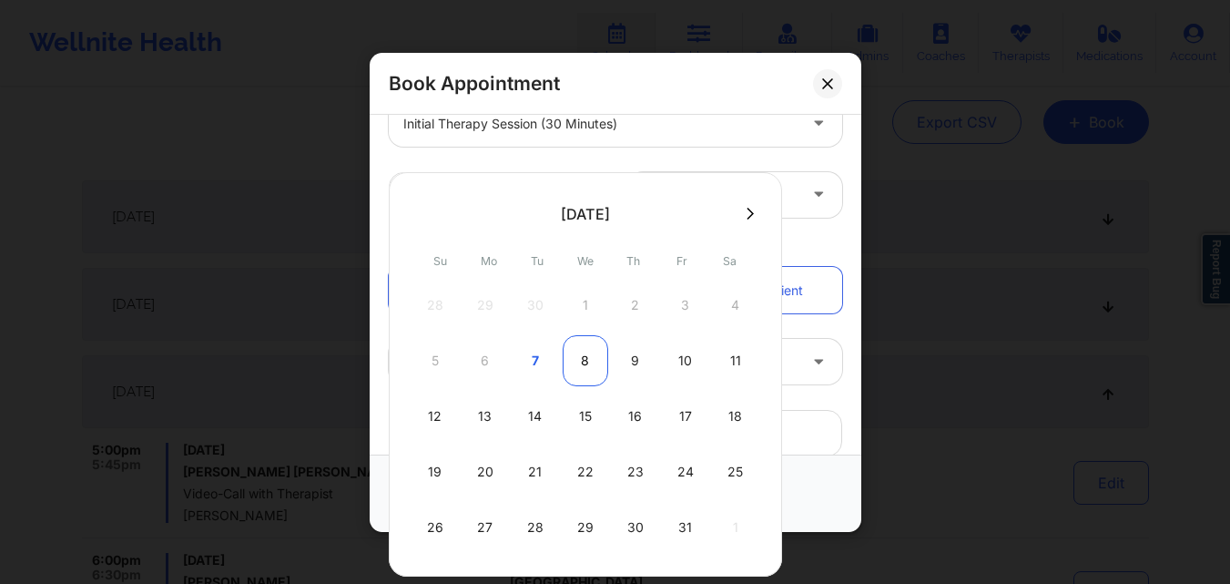
click at [585, 368] on div "8" at bounding box center [586, 360] width 46 height 51
type input "[DATE]"
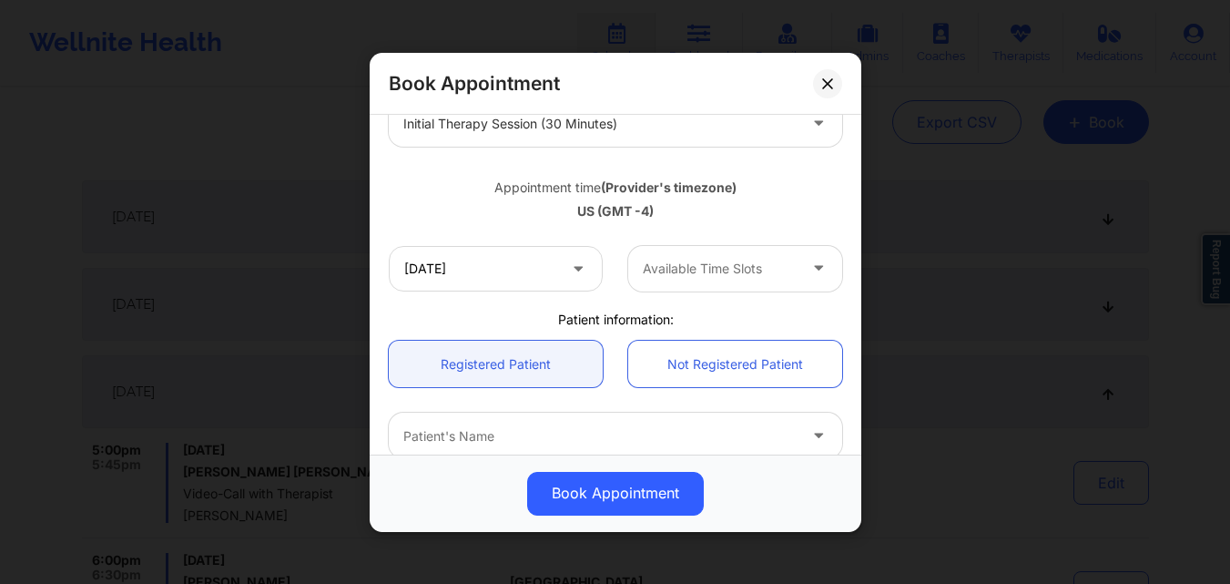
click at [667, 263] on div at bounding box center [720, 269] width 154 height 22
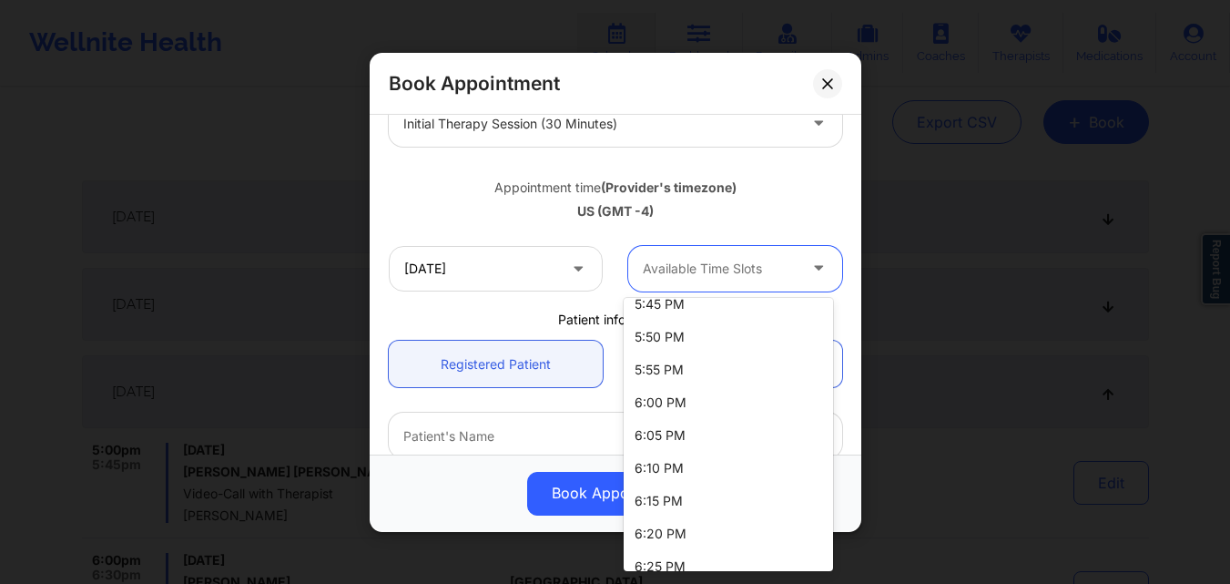
scroll to position [546, 0]
